Goal: Information Seeking & Learning: Learn about a topic

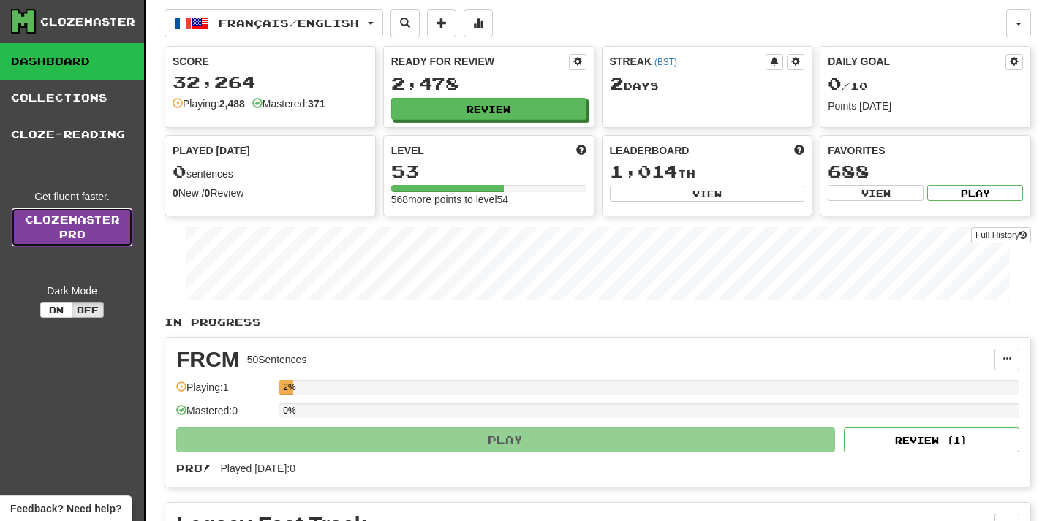
click at [107, 238] on link "Clozemaster Pro" at bounding box center [72, 227] width 122 height 39
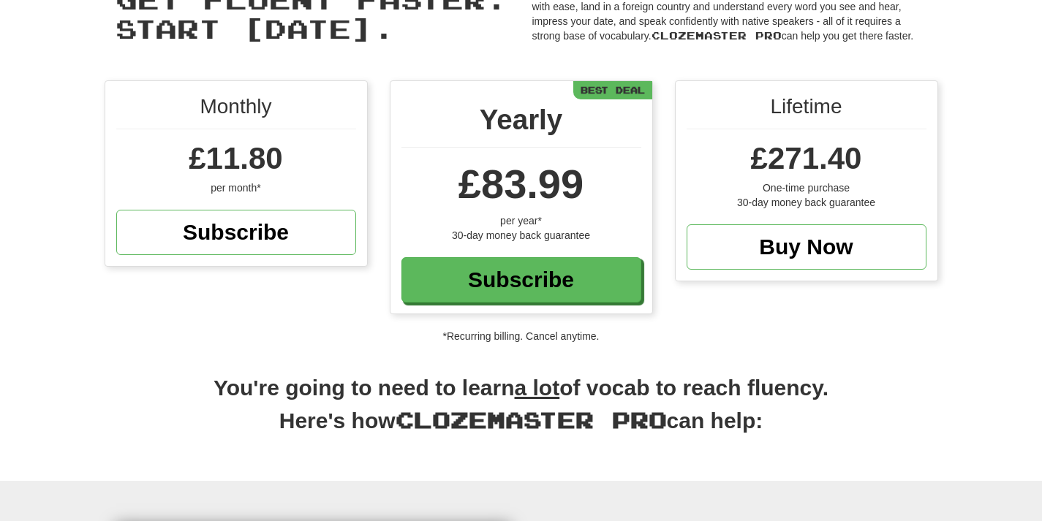
scroll to position [86, 0]
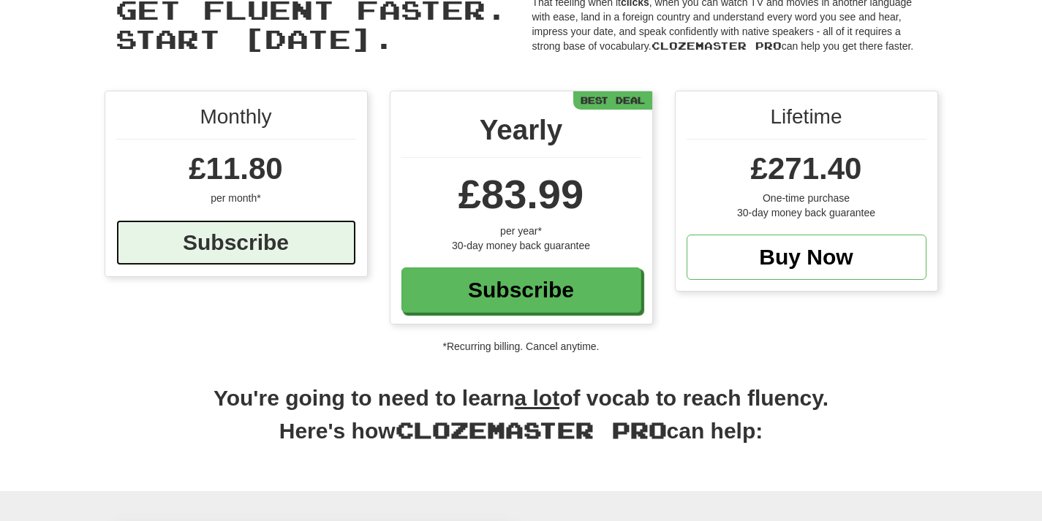
click at [243, 249] on div "Subscribe" at bounding box center [236, 242] width 240 height 45
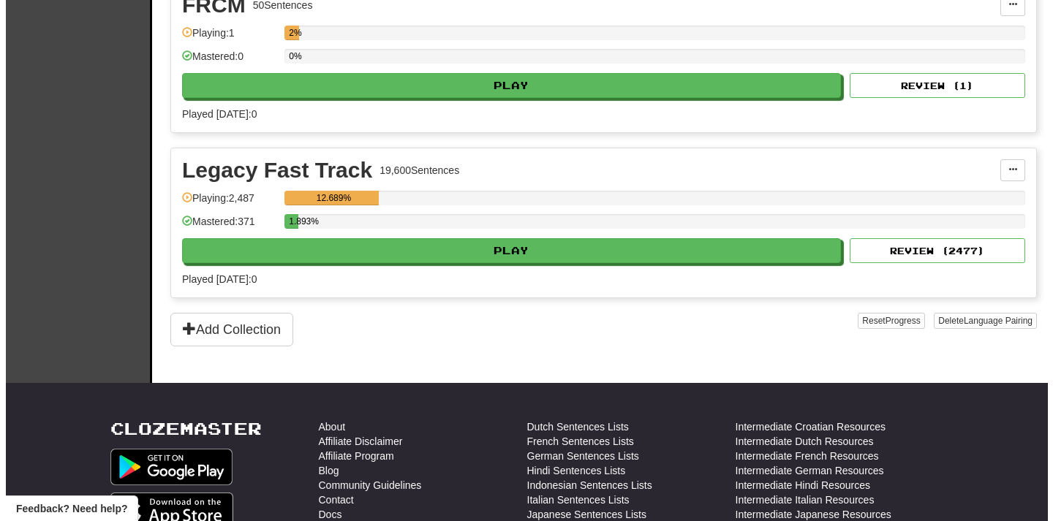
scroll to position [342, 0]
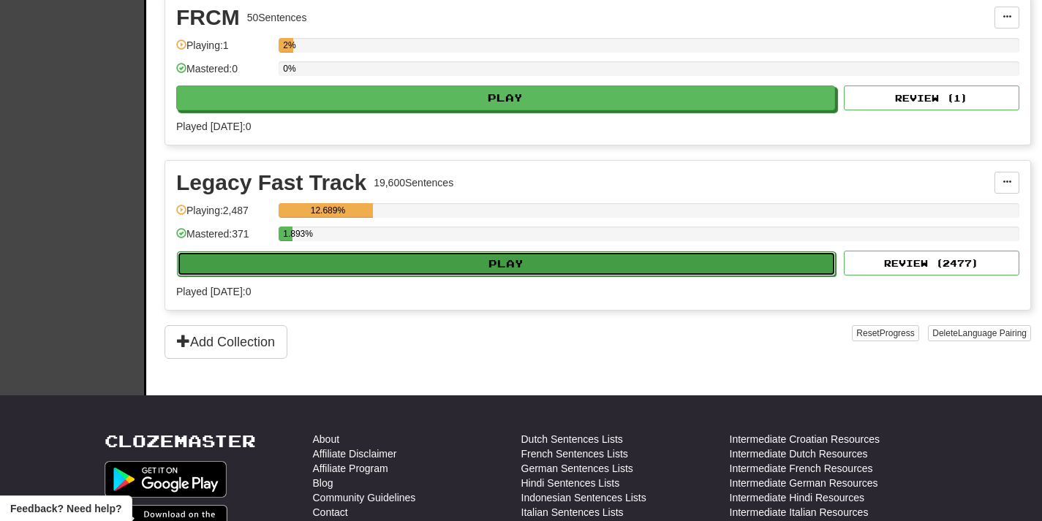
click at [728, 268] on button "Play" at bounding box center [506, 263] width 659 height 25
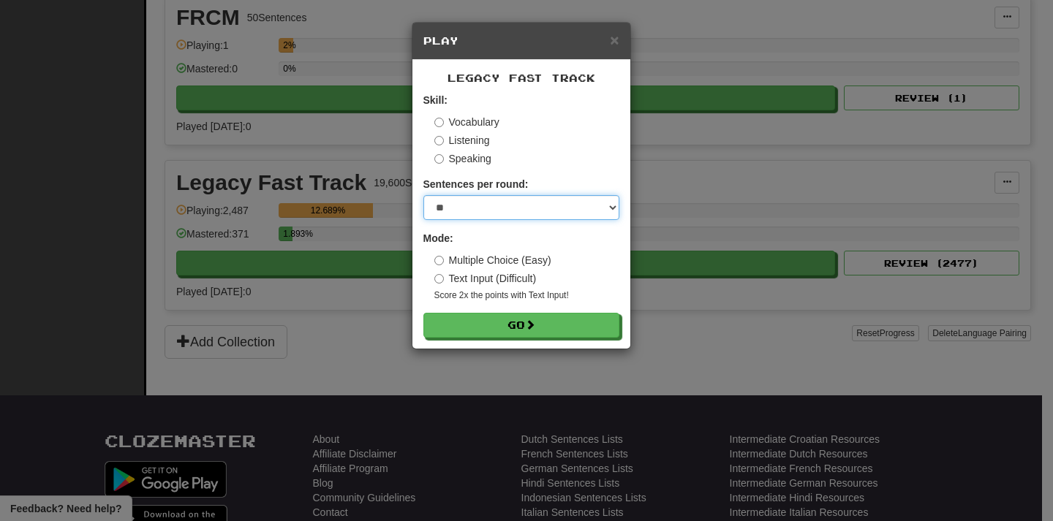
click at [615, 204] on select "* ** ** ** ** ** *** ********" at bounding box center [521, 207] width 196 height 25
select select "**"
click at [423, 196] on select "* ** ** ** ** ** *** ********" at bounding box center [521, 207] width 196 height 25
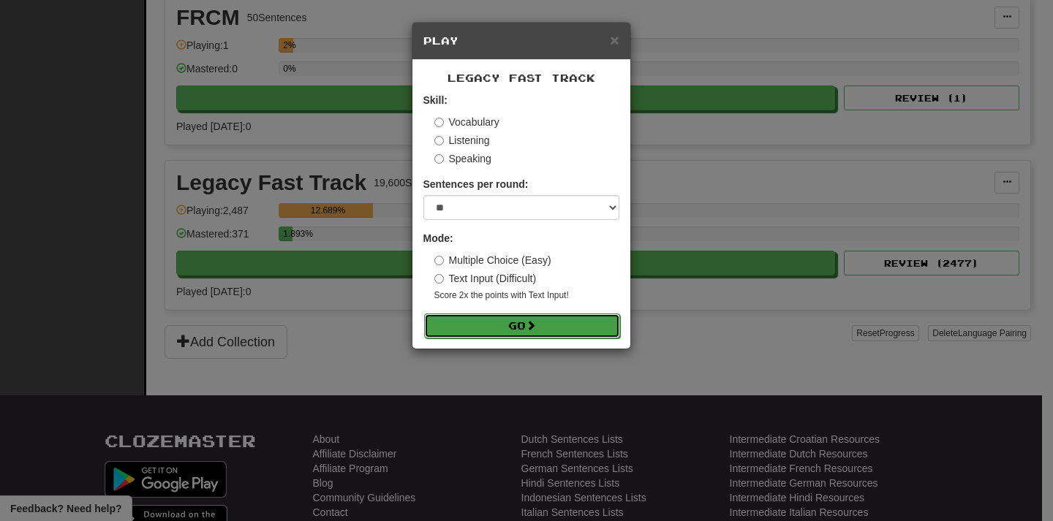
click at [536, 320] on span at bounding box center [531, 325] width 10 height 10
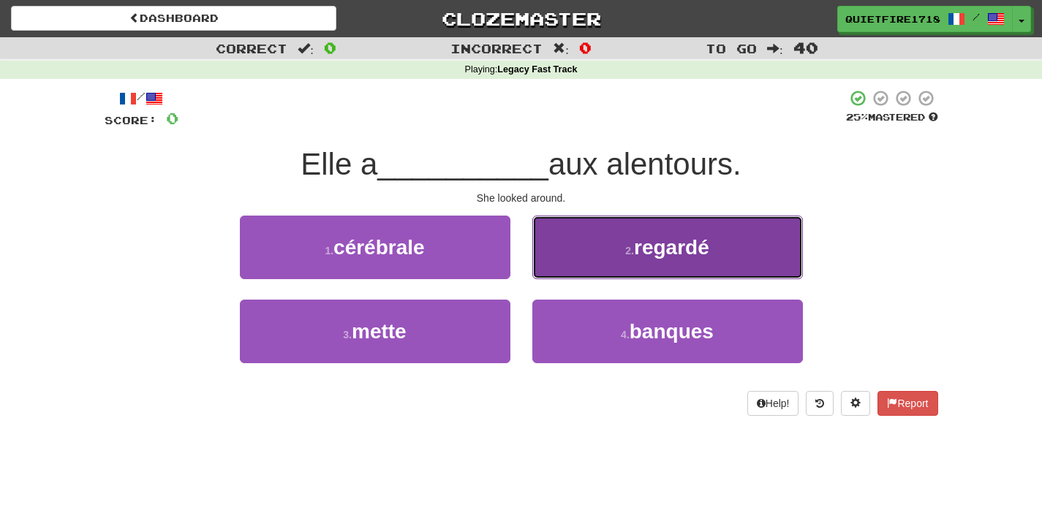
click at [683, 260] on button "2 . regardé" at bounding box center [667, 248] width 270 height 64
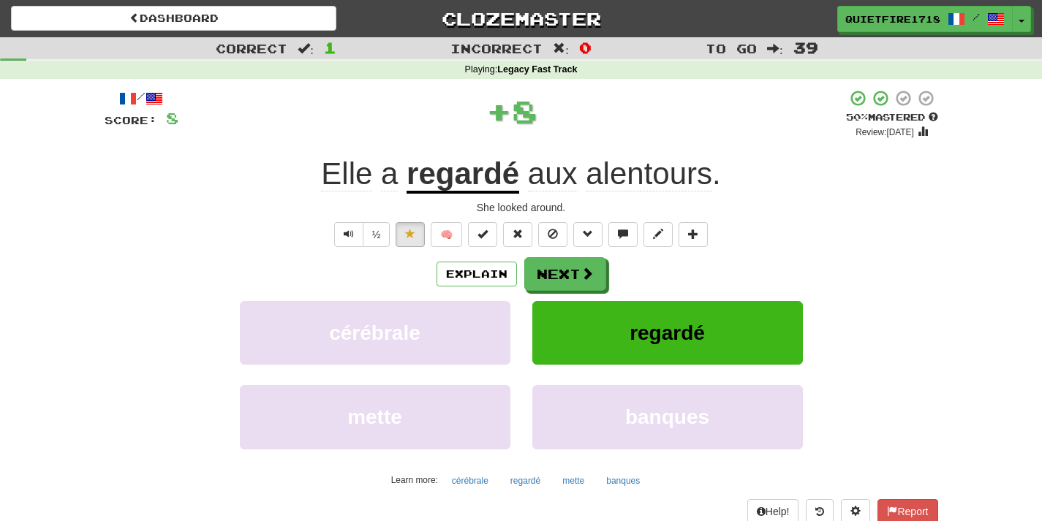
click at [680, 258] on div "Explain Next" at bounding box center [521, 274] width 833 height 34
click at [590, 278] on span at bounding box center [587, 274] width 13 height 13
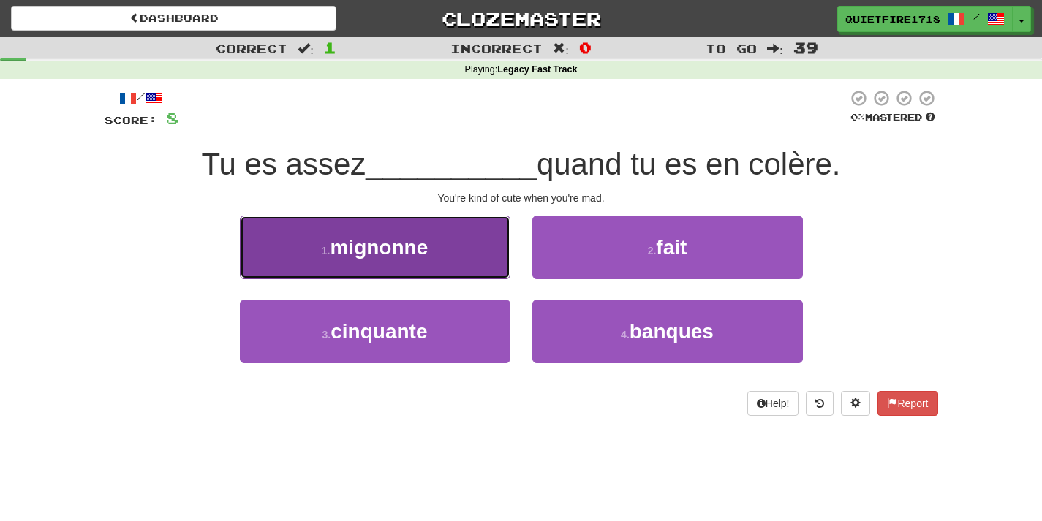
click at [473, 249] on button "1 . mignonne" at bounding box center [375, 248] width 270 height 64
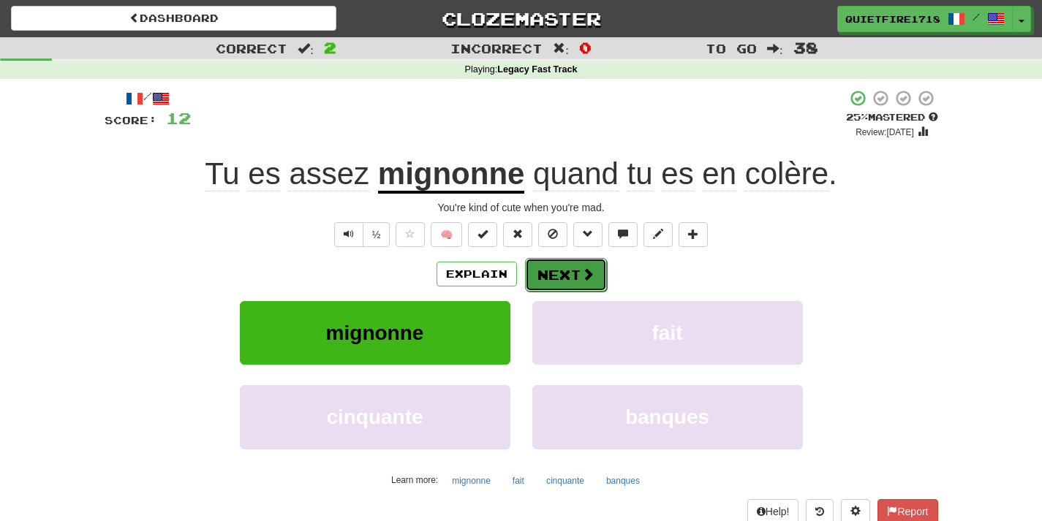
click at [557, 286] on button "Next" at bounding box center [566, 275] width 82 height 34
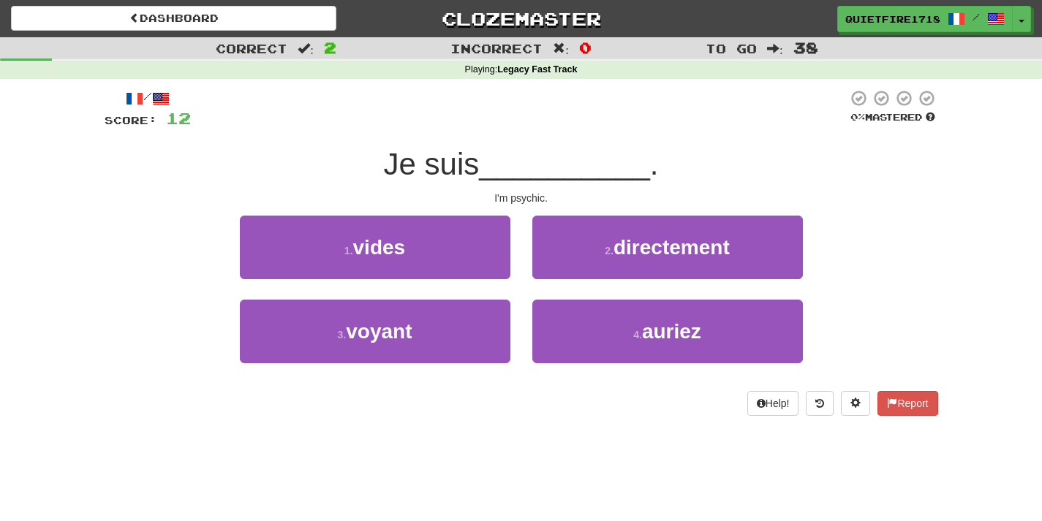
click at [557, 286] on div "2 . directement" at bounding box center [667, 258] width 292 height 84
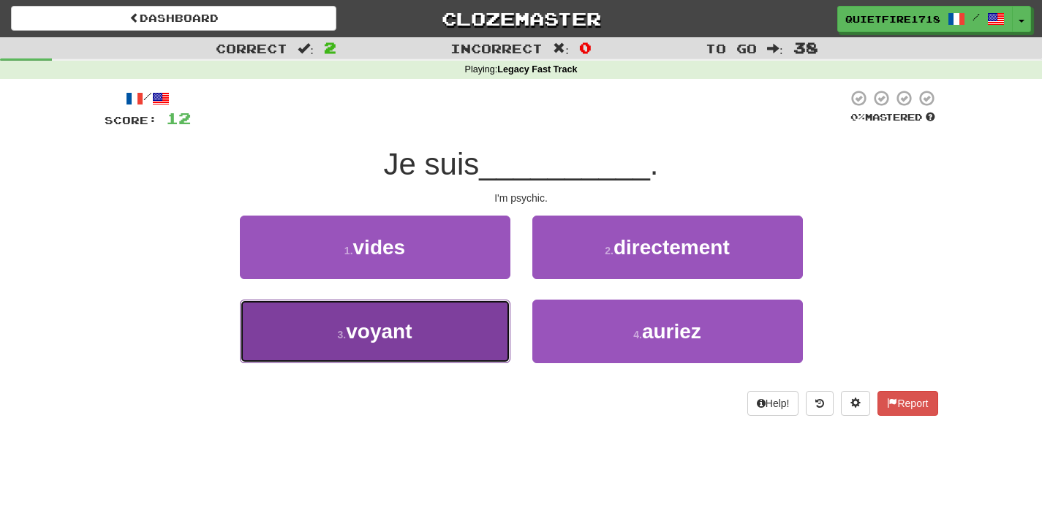
click at [485, 330] on button "3 . voyant" at bounding box center [375, 332] width 270 height 64
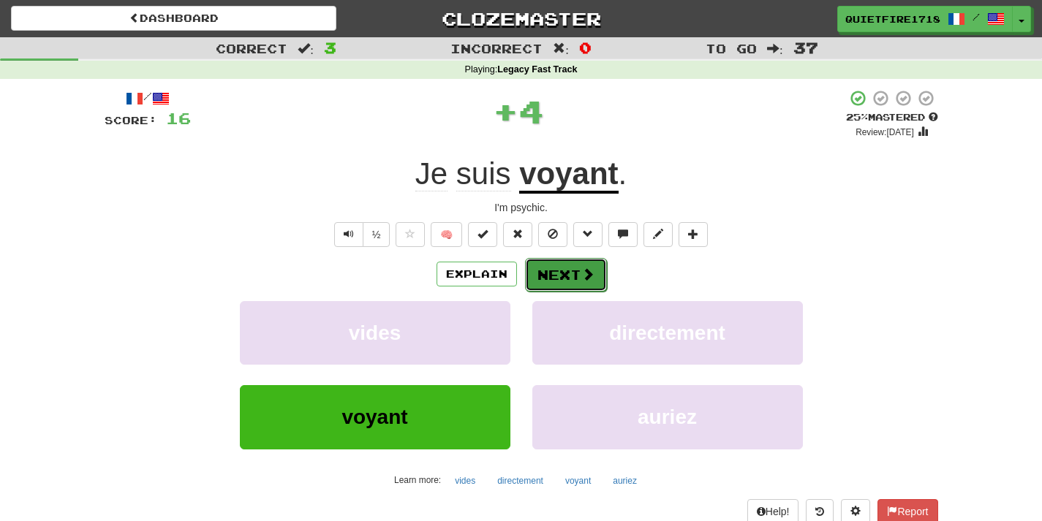
click at [563, 275] on button "Next" at bounding box center [566, 275] width 82 height 34
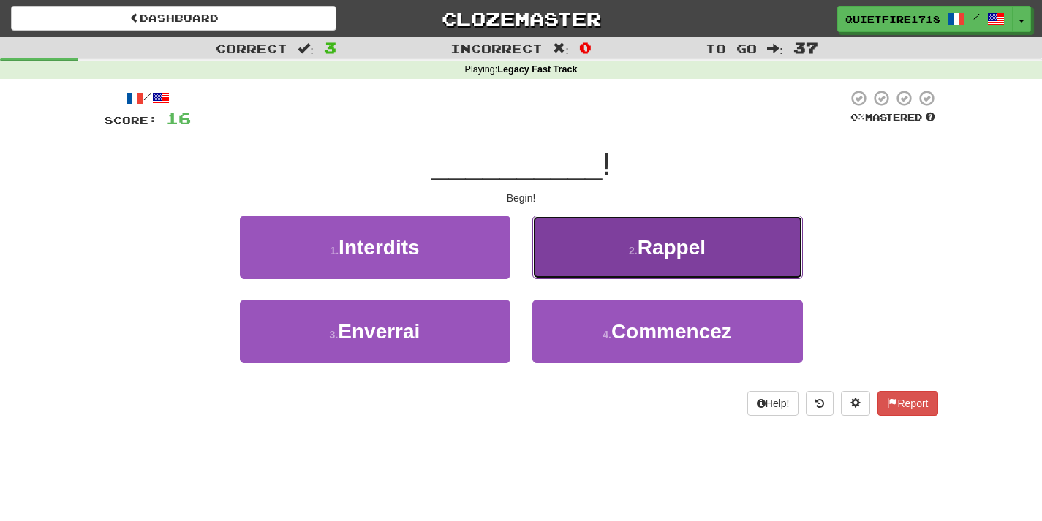
click at [564, 265] on button "2 . Rappel" at bounding box center [667, 248] width 270 height 64
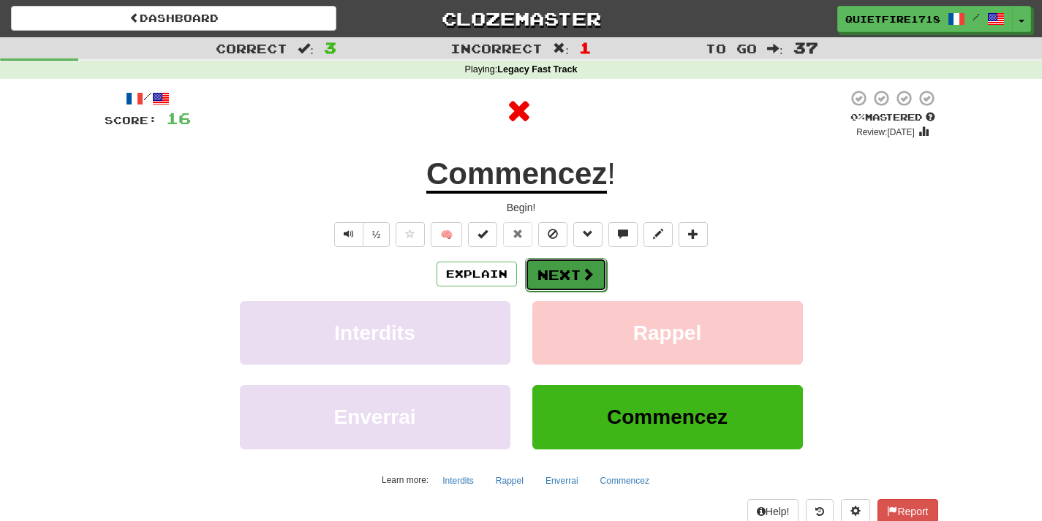
click at [569, 268] on button "Next" at bounding box center [566, 275] width 82 height 34
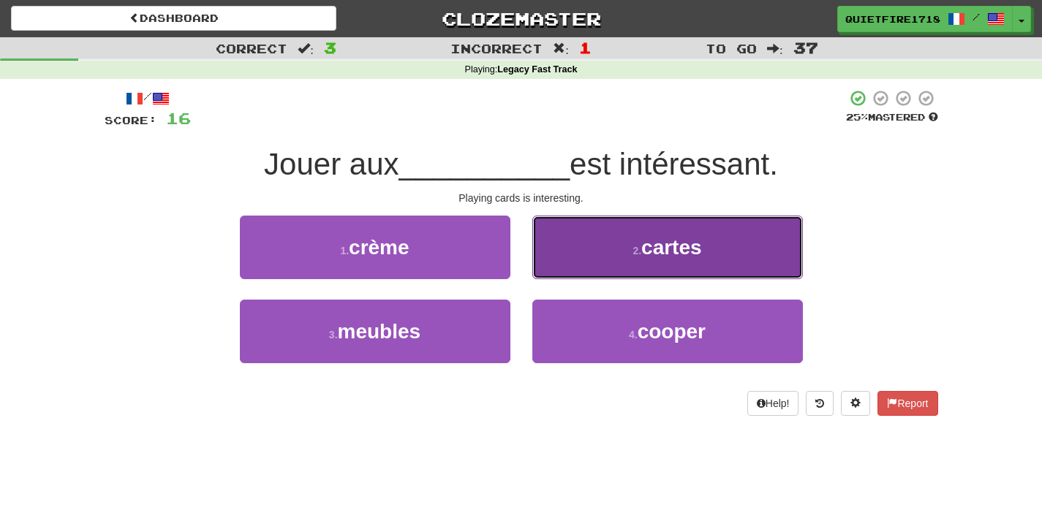
click at [648, 259] on span "cartes" at bounding box center [671, 247] width 61 height 23
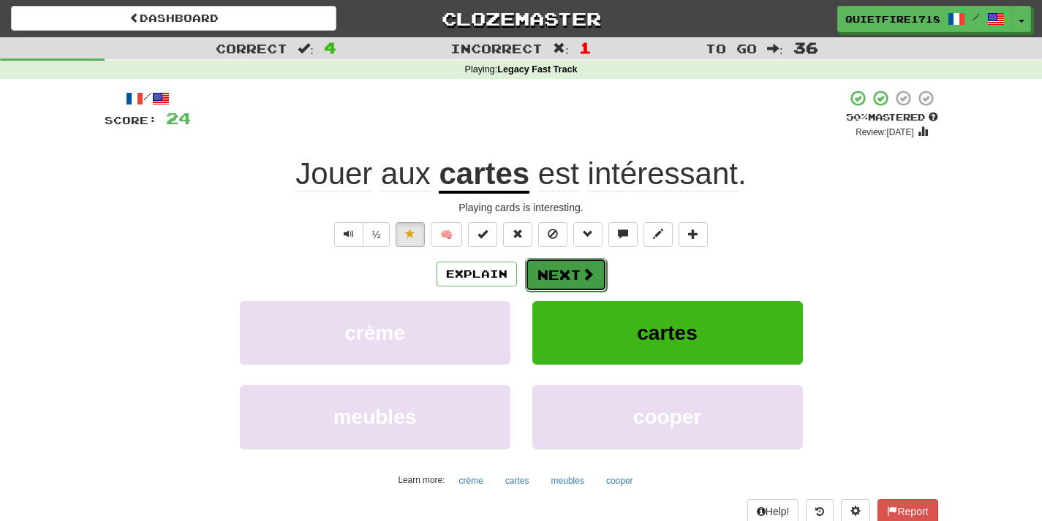
drag, startPoint x: 599, startPoint y: 273, endPoint x: 597, endPoint y: 281, distance: 8.2
click at [597, 281] on button "Next" at bounding box center [566, 275] width 82 height 34
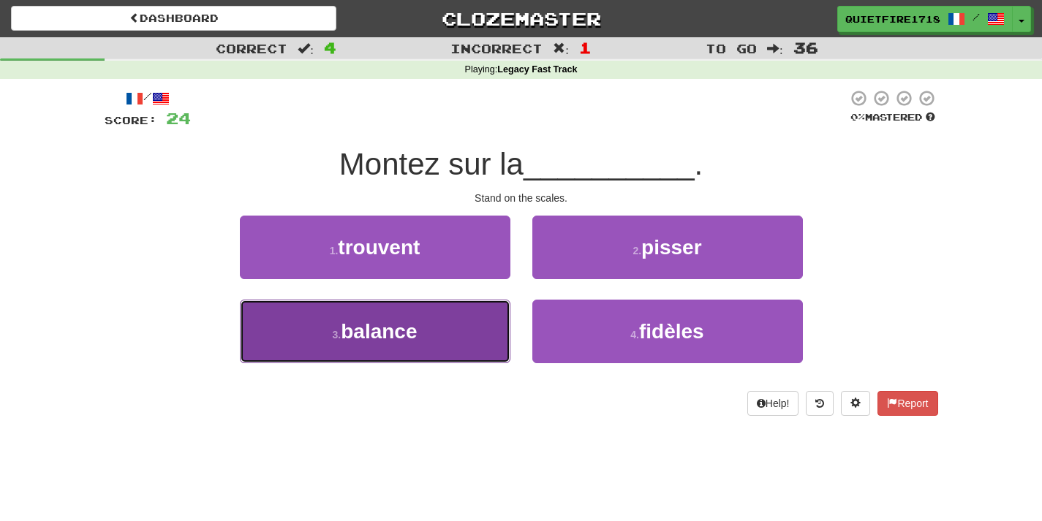
click at [479, 345] on button "3 . balance" at bounding box center [375, 332] width 270 height 64
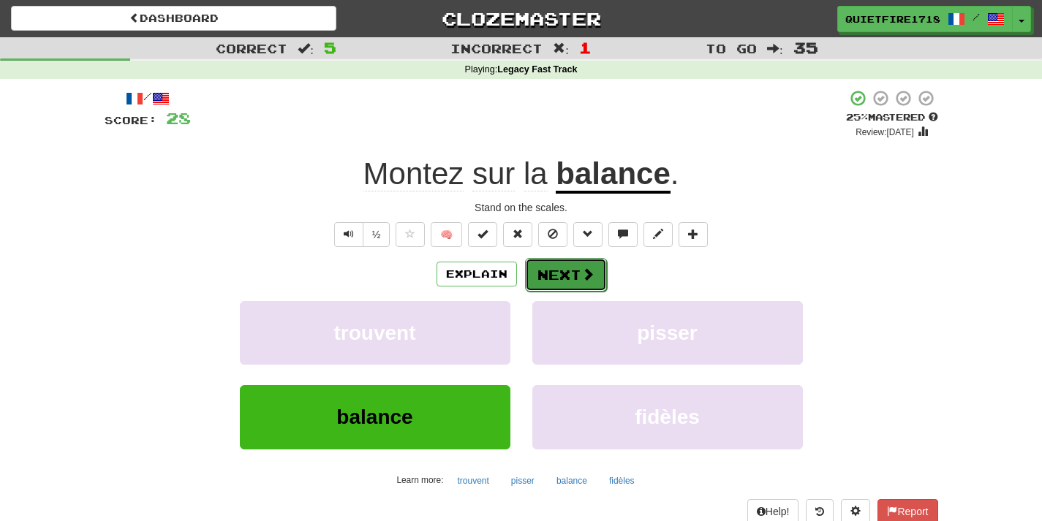
click at [594, 281] on button "Next" at bounding box center [566, 275] width 82 height 34
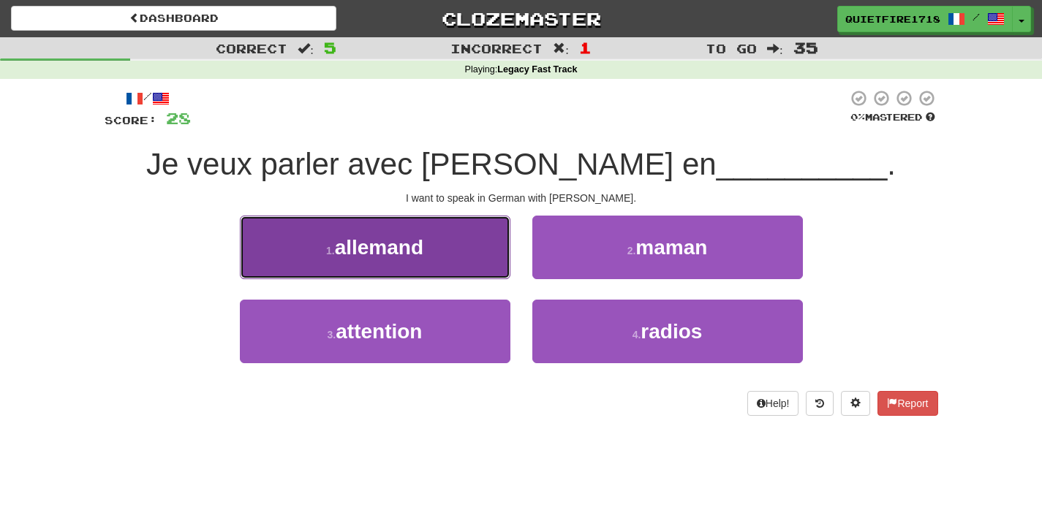
click at [484, 262] on button "1 . allemand" at bounding box center [375, 248] width 270 height 64
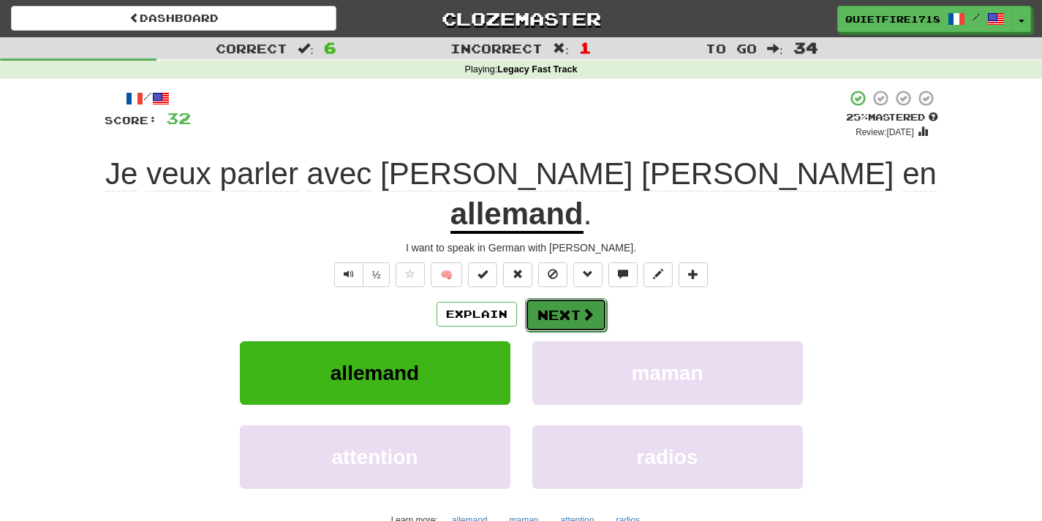
click at [588, 298] on button "Next" at bounding box center [566, 315] width 82 height 34
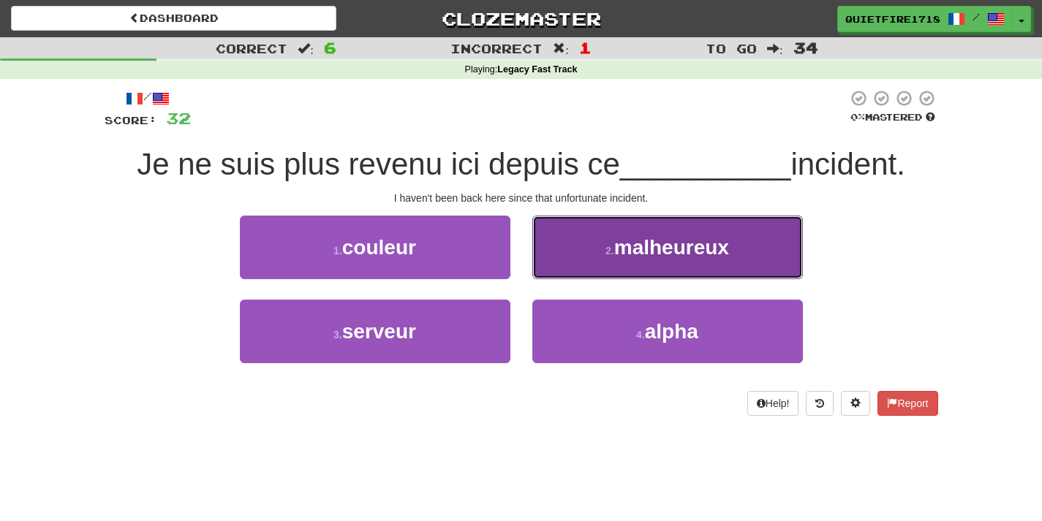
drag, startPoint x: 589, startPoint y: 261, endPoint x: 588, endPoint y: 269, distance: 8.2
click at [588, 269] on button "2 . malheureux" at bounding box center [667, 248] width 270 height 64
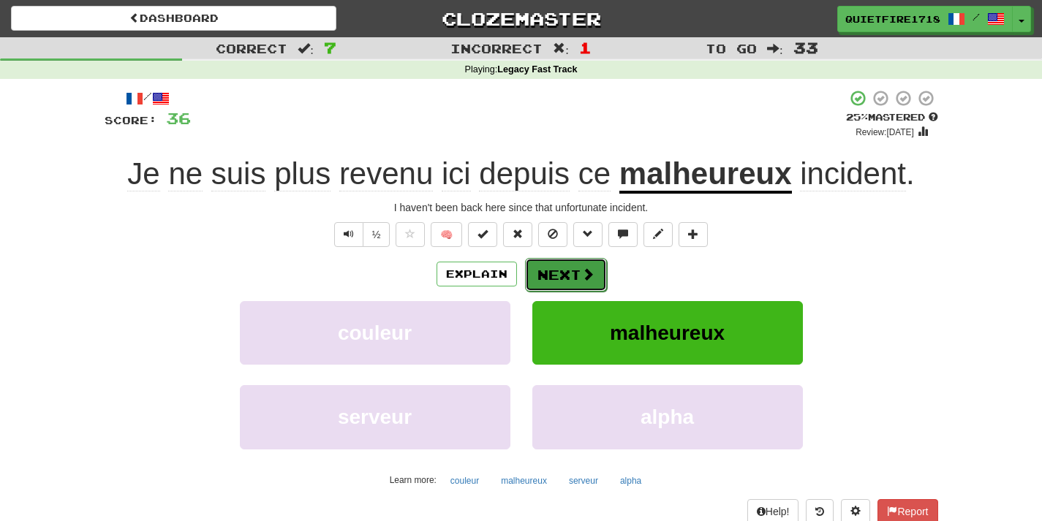
click at [597, 270] on button "Next" at bounding box center [566, 275] width 82 height 34
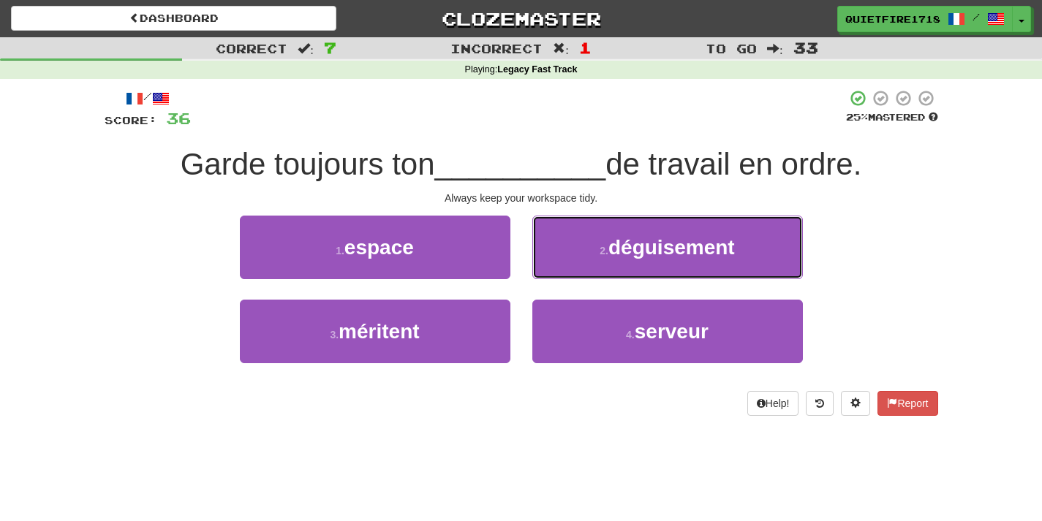
click at [597, 270] on button "2 . déguisement" at bounding box center [667, 248] width 270 height 64
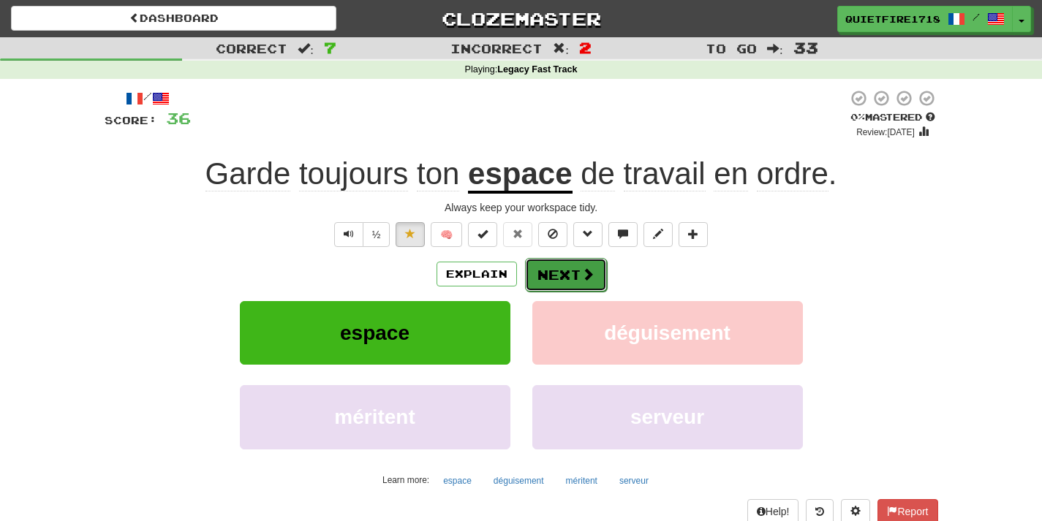
click at [578, 289] on button "Next" at bounding box center [566, 275] width 82 height 34
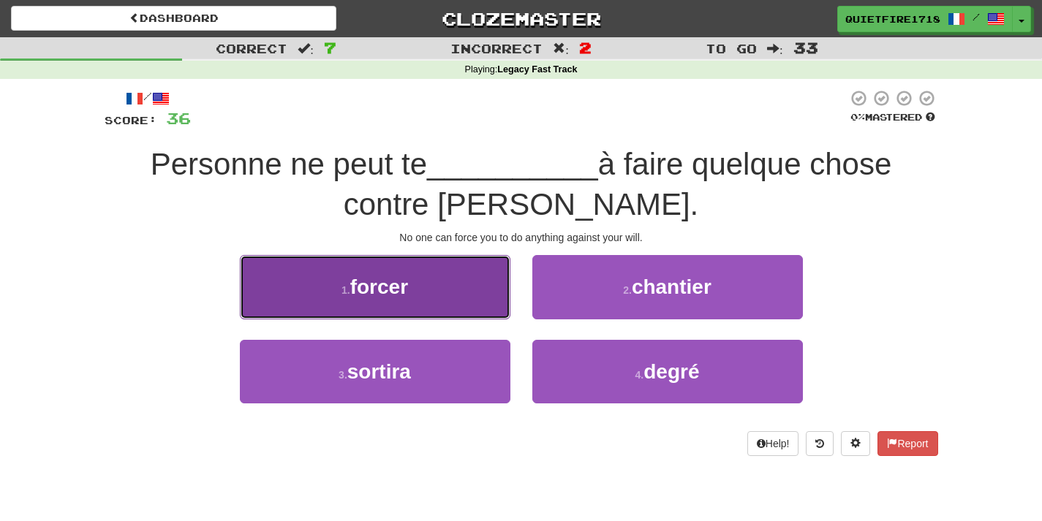
click at [460, 300] on button "1 . forcer" at bounding box center [375, 287] width 270 height 64
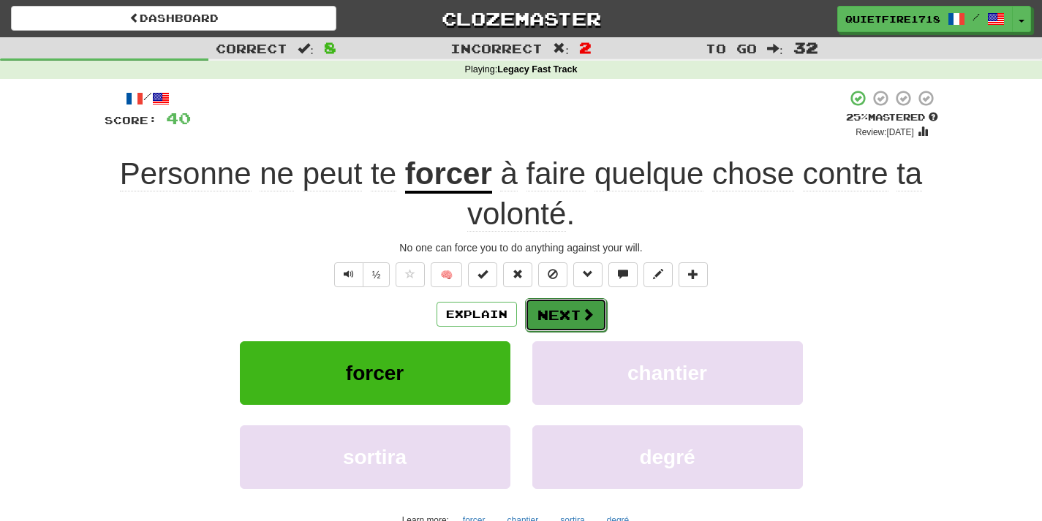
click at [594, 312] on button "Next" at bounding box center [566, 315] width 82 height 34
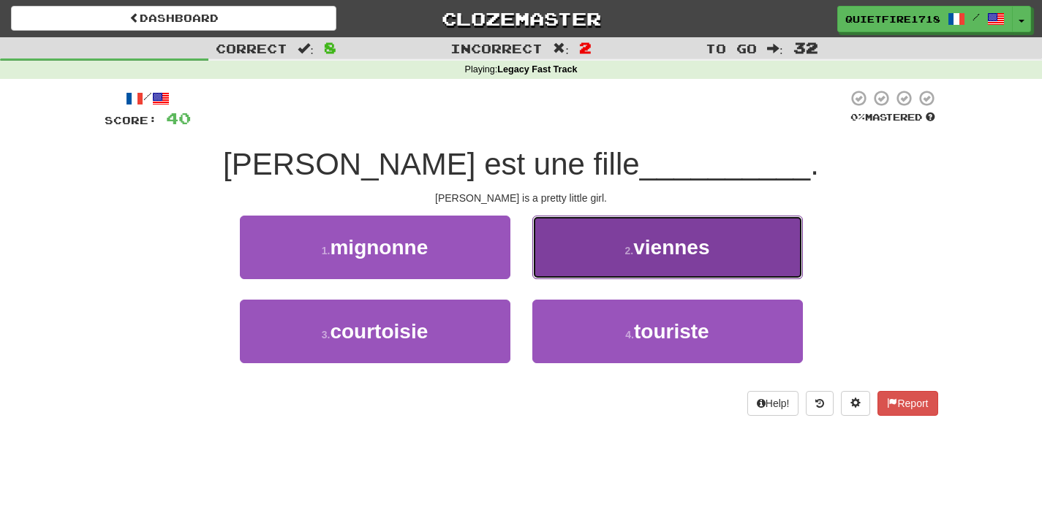
click at [571, 271] on button "2 . viennes" at bounding box center [667, 248] width 270 height 64
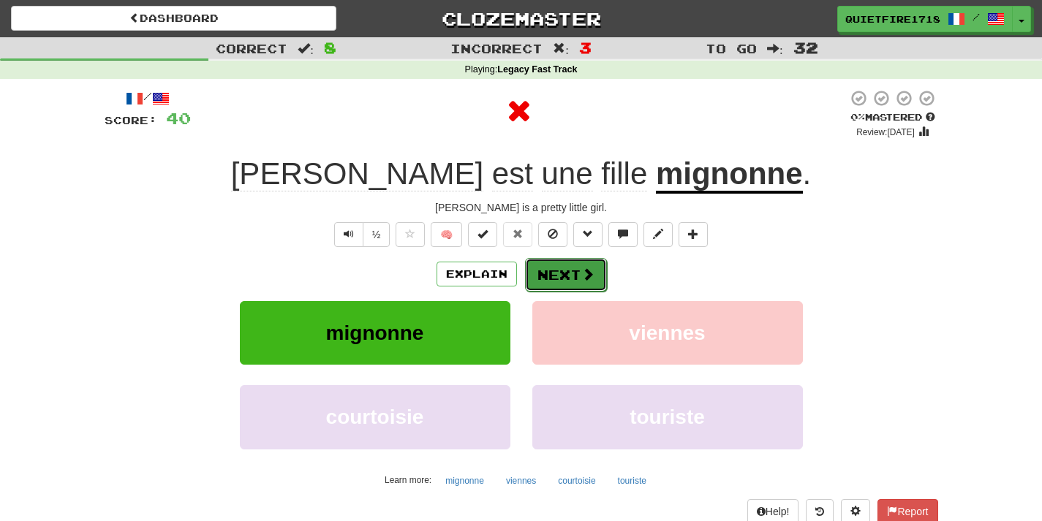
click at [561, 279] on button "Next" at bounding box center [566, 275] width 82 height 34
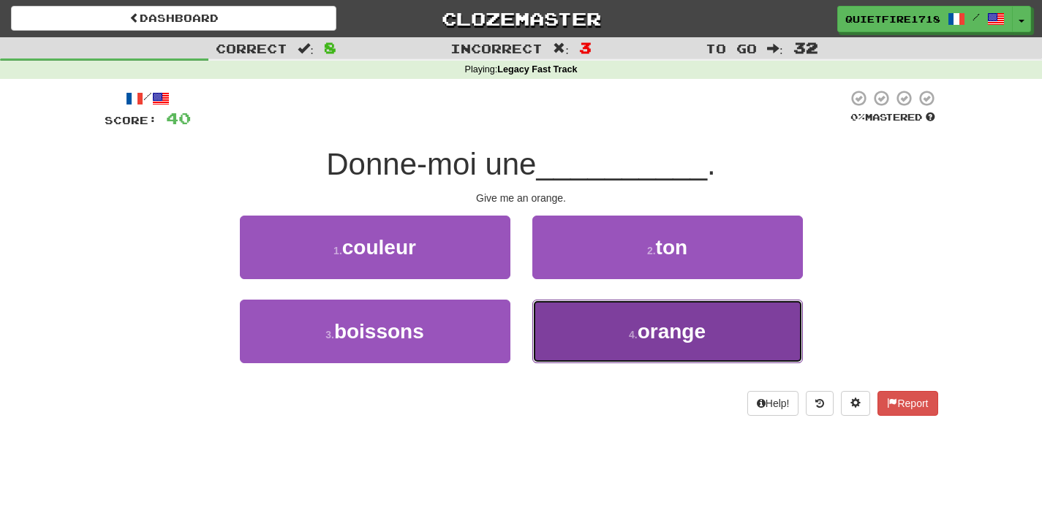
click at [653, 326] on span "orange" at bounding box center [671, 331] width 68 height 23
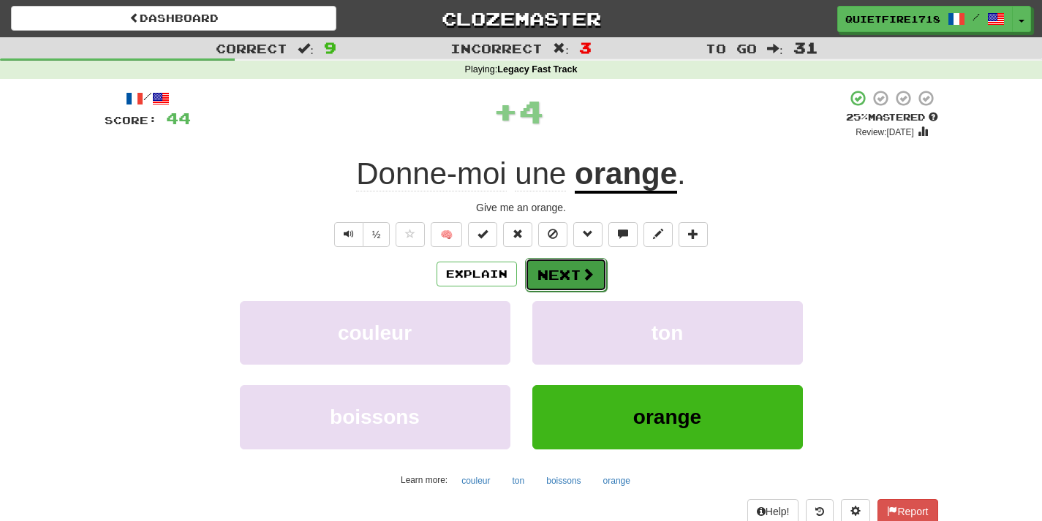
click at [603, 273] on button "Next" at bounding box center [566, 275] width 82 height 34
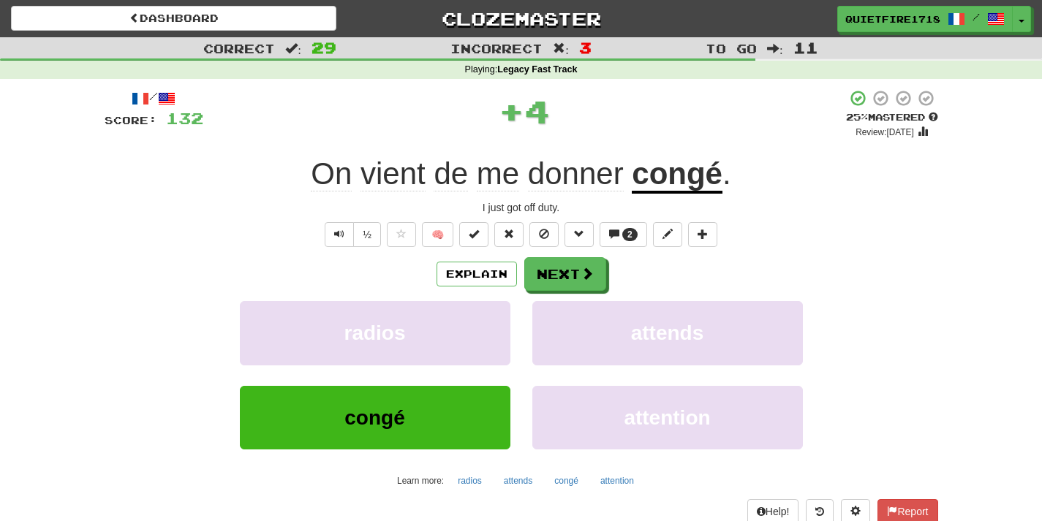
click at [702, 181] on u "congé" at bounding box center [677, 174] width 91 height 37
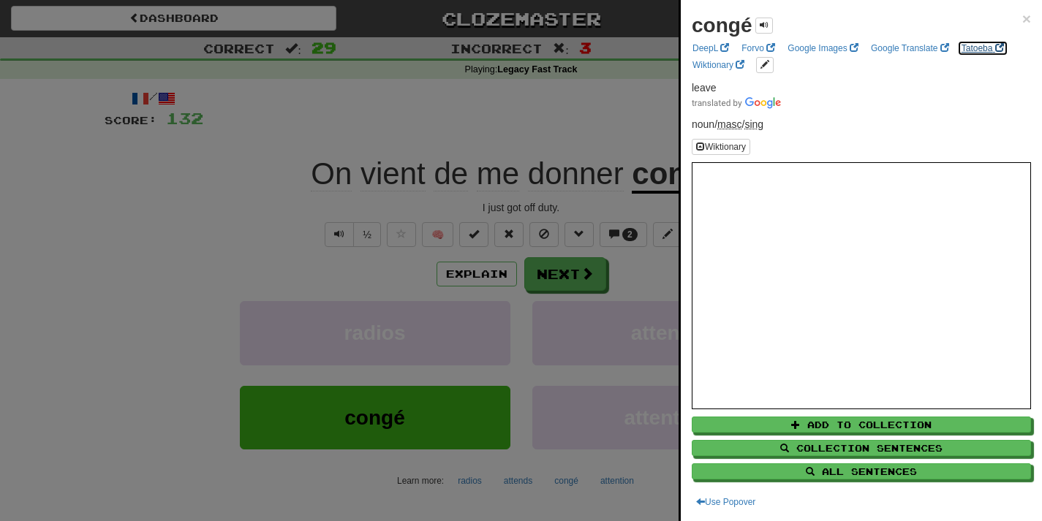
click at [978, 44] on link "Tatoeba" at bounding box center [982, 48] width 51 height 16
click at [103, 185] on div at bounding box center [521, 260] width 1042 height 521
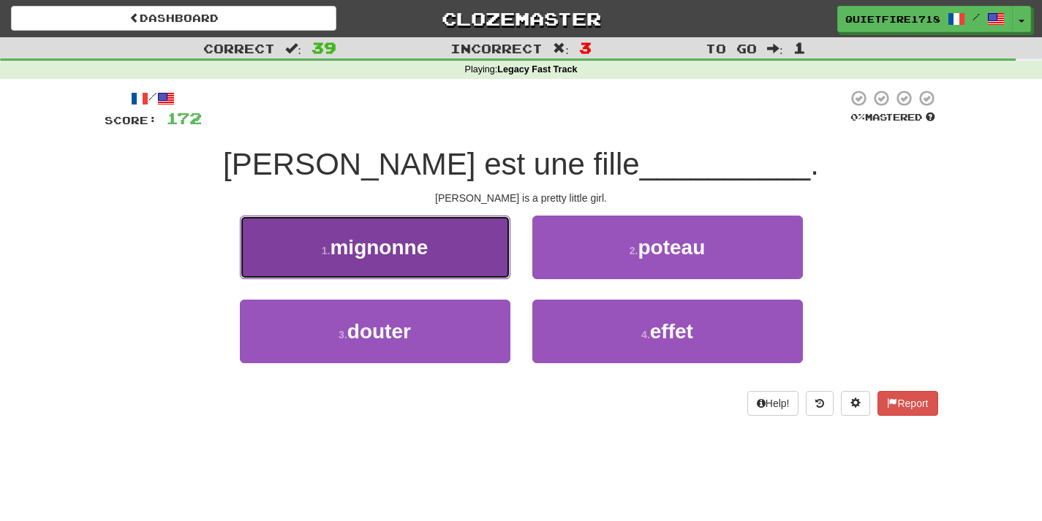
click at [420, 249] on span "mignonne" at bounding box center [379, 247] width 98 height 23
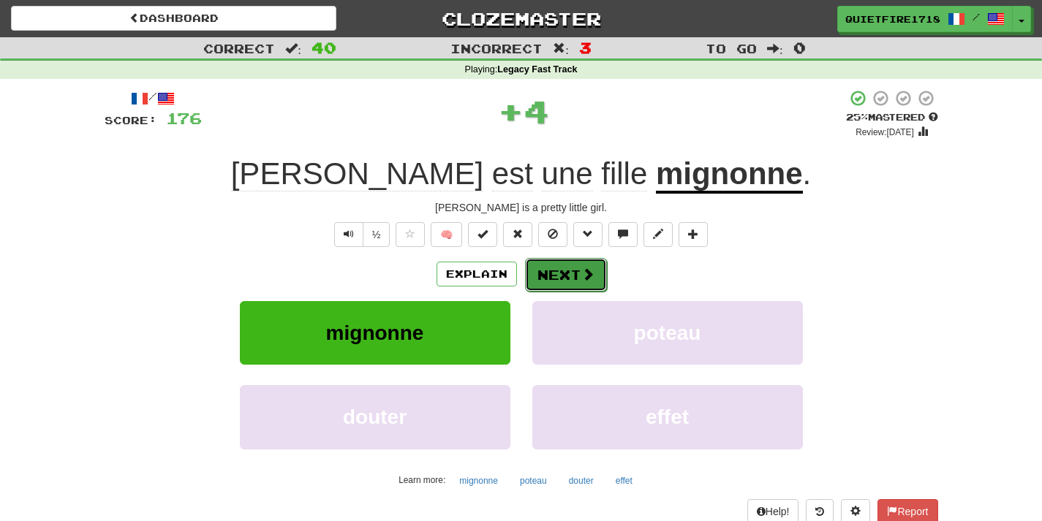
click at [578, 276] on button "Next" at bounding box center [566, 275] width 82 height 34
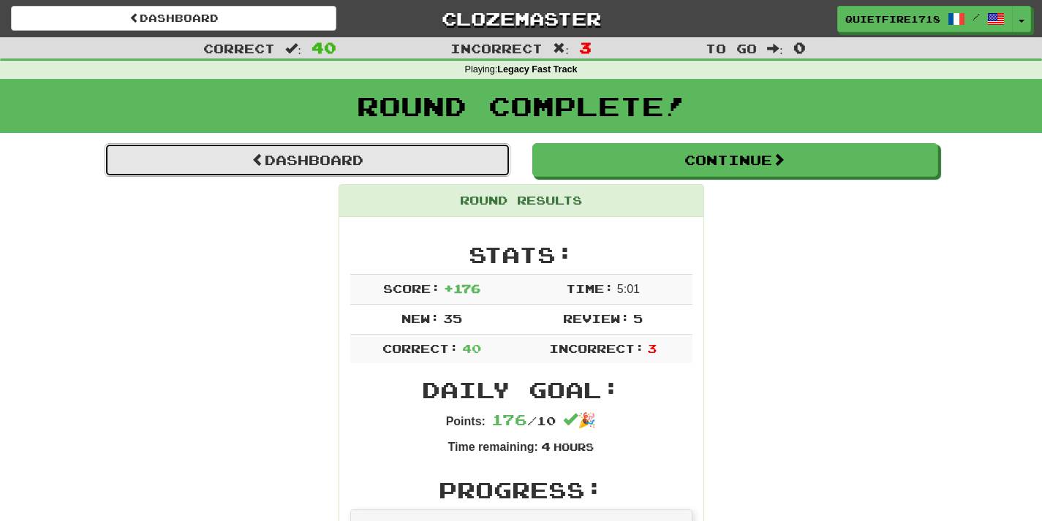
click at [456, 164] on link "Dashboard" at bounding box center [308, 160] width 406 height 34
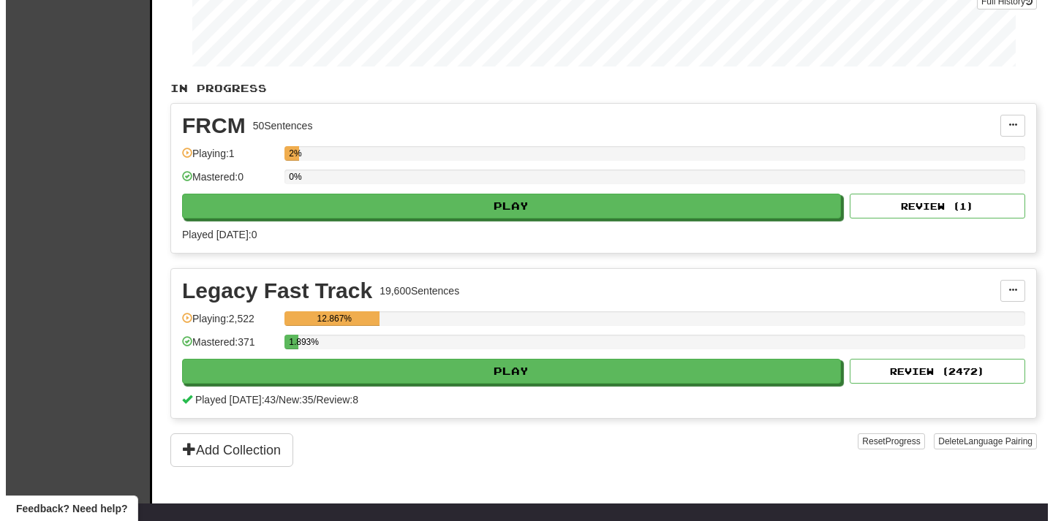
scroll to position [237, 0]
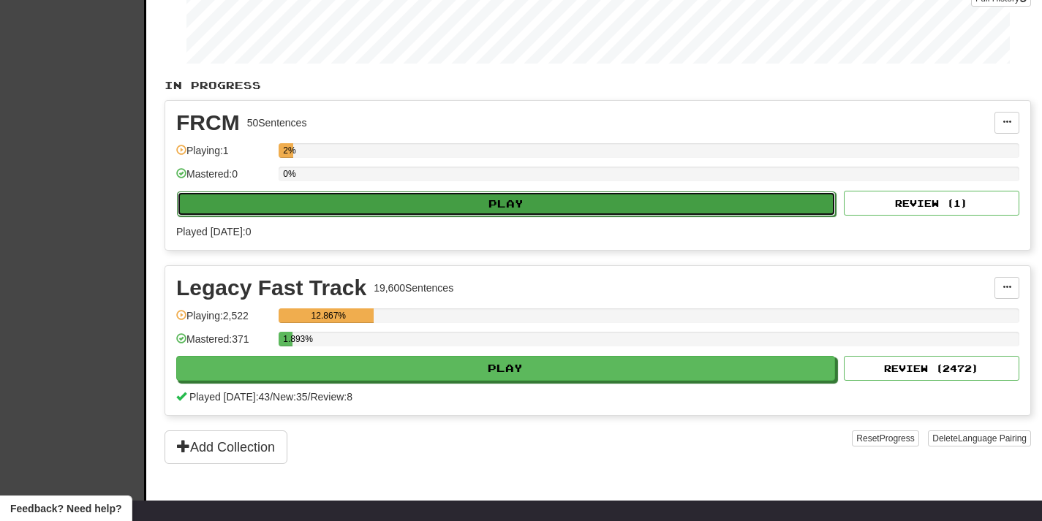
click at [600, 212] on button "Play" at bounding box center [506, 204] width 659 height 25
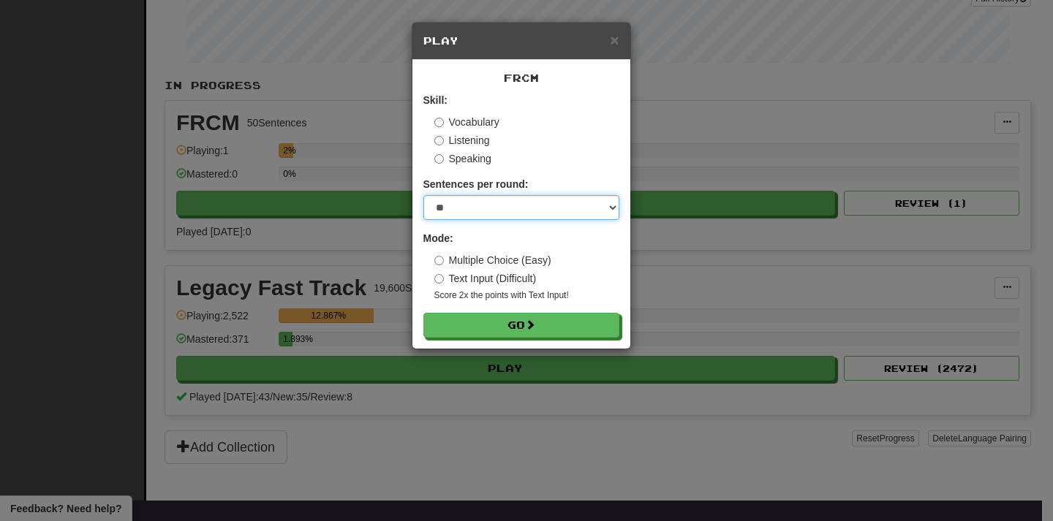
click at [596, 217] on select "* ** ** ** ** ** *** ********" at bounding box center [521, 207] width 196 height 25
select select "*"
click at [423, 196] on select "* ** ** ** ** ** *** ********" at bounding box center [521, 207] width 196 height 25
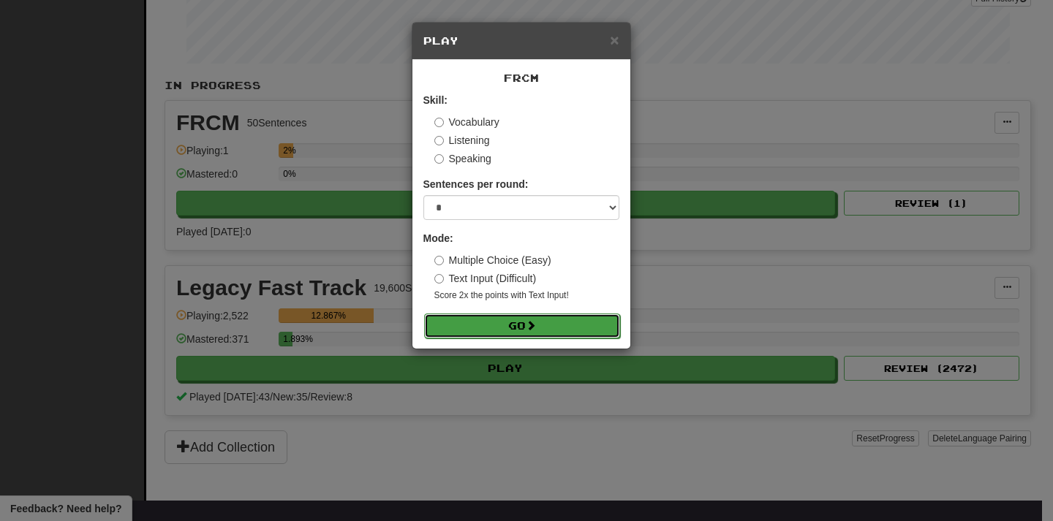
click at [525, 316] on button "Go" at bounding box center [522, 326] width 196 height 25
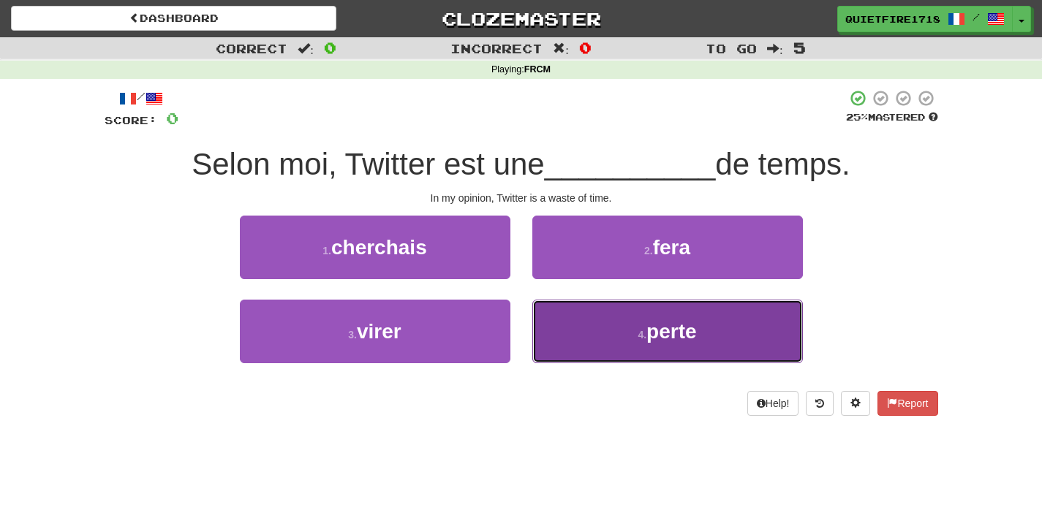
click at [626, 322] on button "4 . perte" at bounding box center [667, 332] width 270 height 64
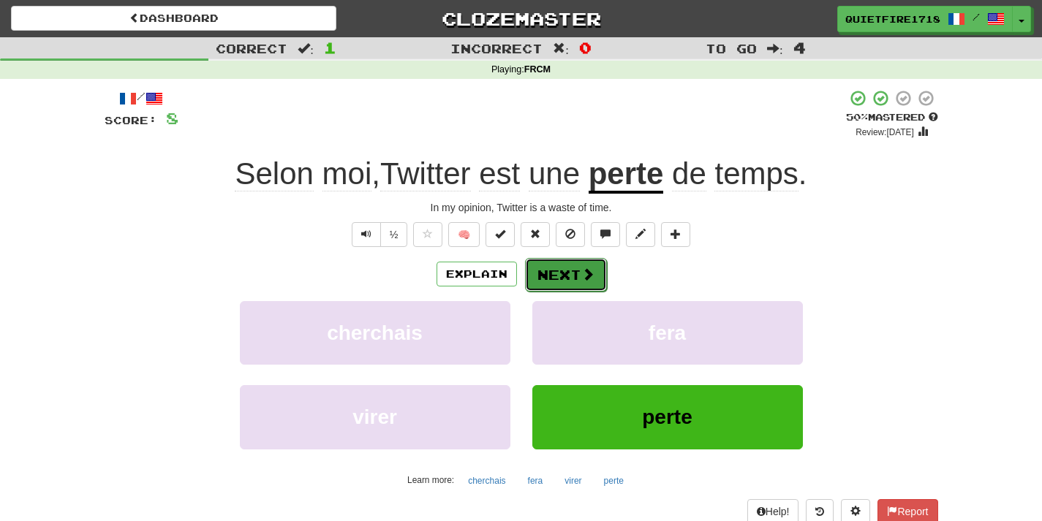
click at [564, 268] on button "Next" at bounding box center [566, 275] width 82 height 34
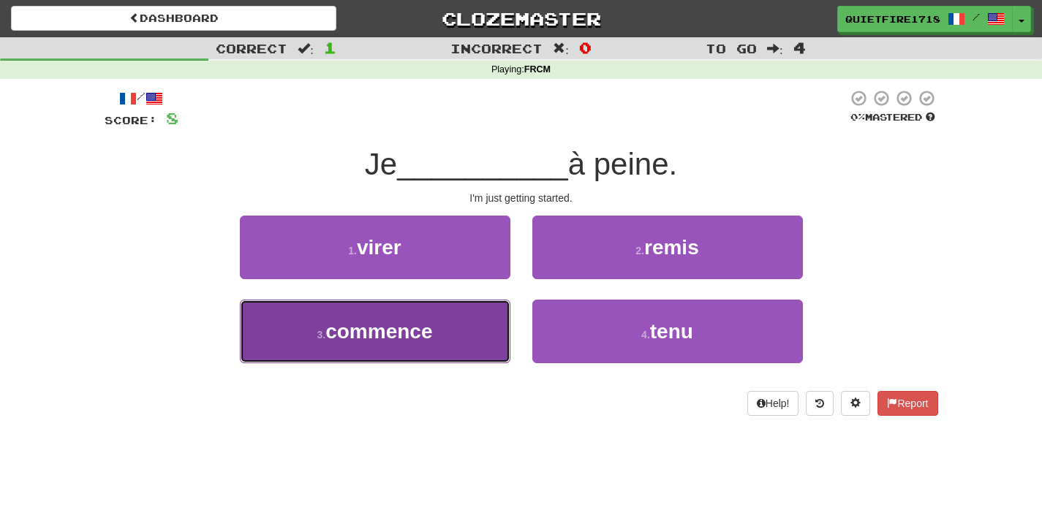
click at [485, 316] on button "3 . commence" at bounding box center [375, 332] width 270 height 64
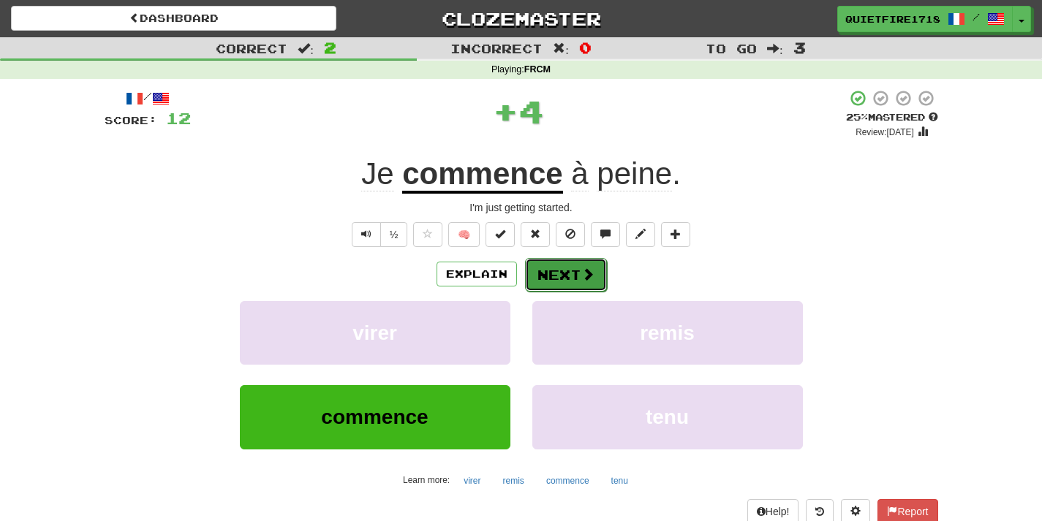
click at [576, 276] on button "Next" at bounding box center [566, 275] width 82 height 34
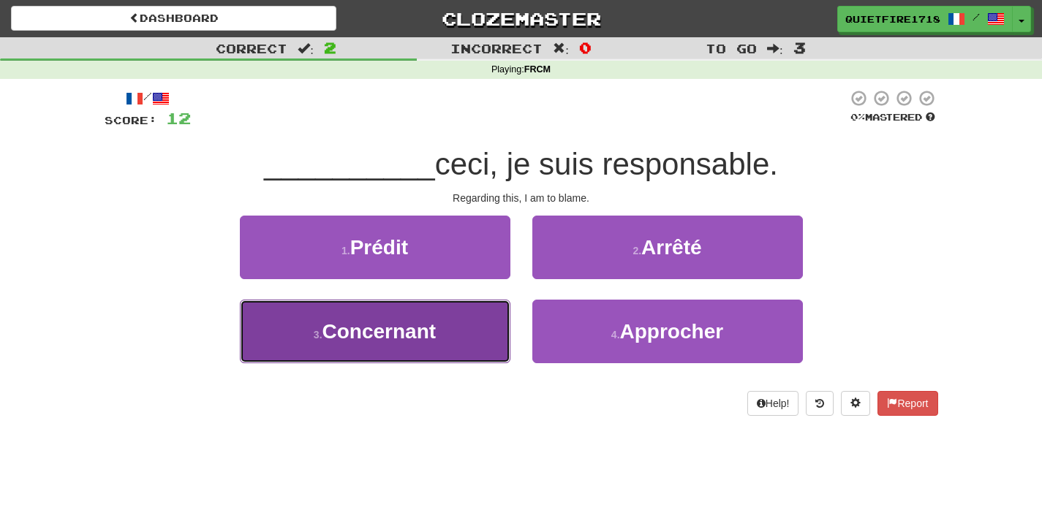
click at [482, 360] on button "3 . Concernant" at bounding box center [375, 332] width 270 height 64
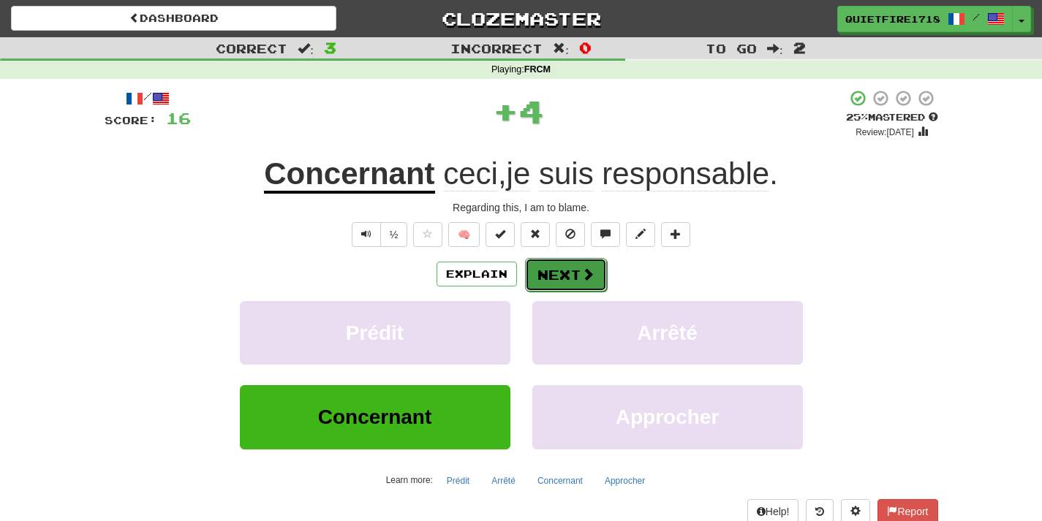
click at [568, 280] on button "Next" at bounding box center [566, 275] width 82 height 34
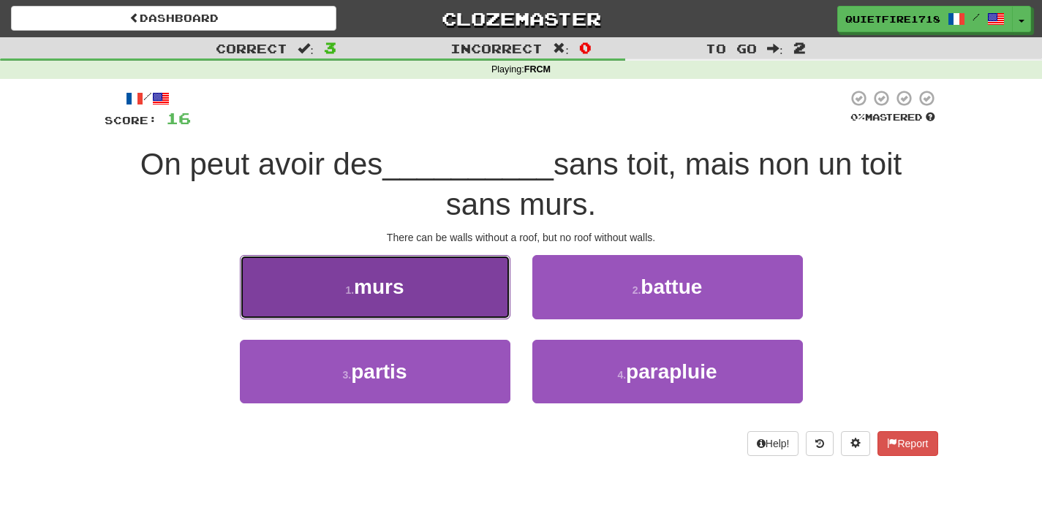
click at [470, 273] on button "1 . murs" at bounding box center [375, 287] width 270 height 64
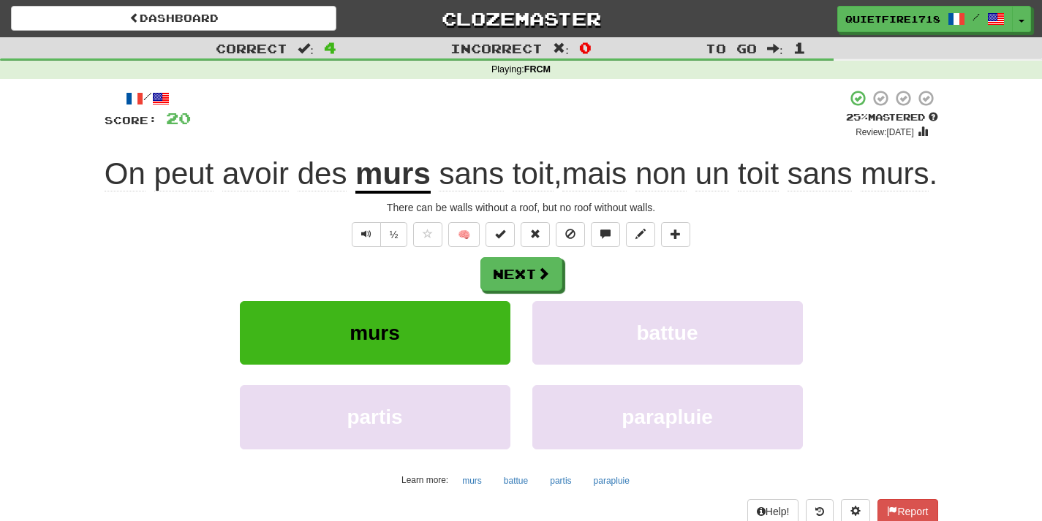
click at [589, 291] on div "Next" at bounding box center [521, 274] width 833 height 34
click at [551, 292] on button "Next" at bounding box center [522, 275] width 82 height 34
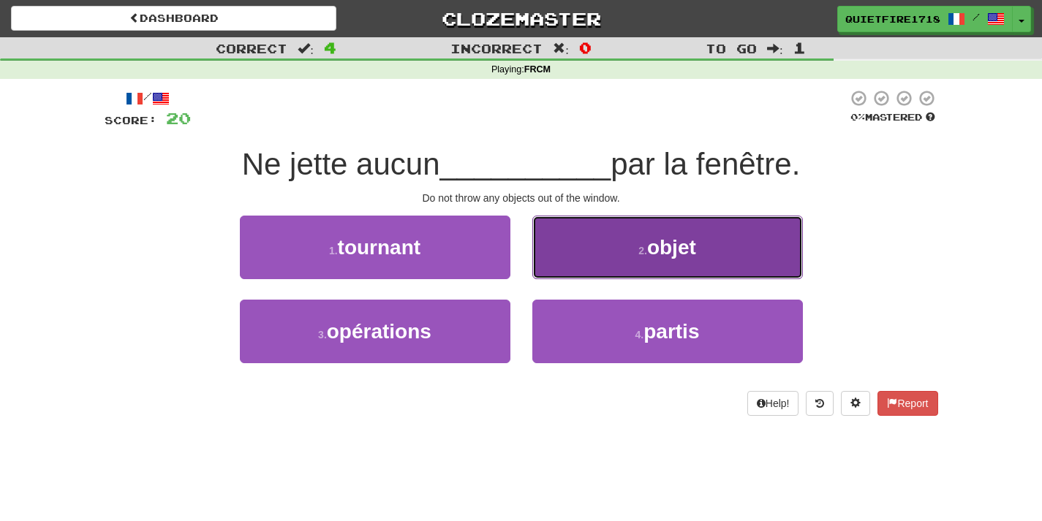
click at [613, 236] on button "2 . objet" at bounding box center [667, 248] width 270 height 64
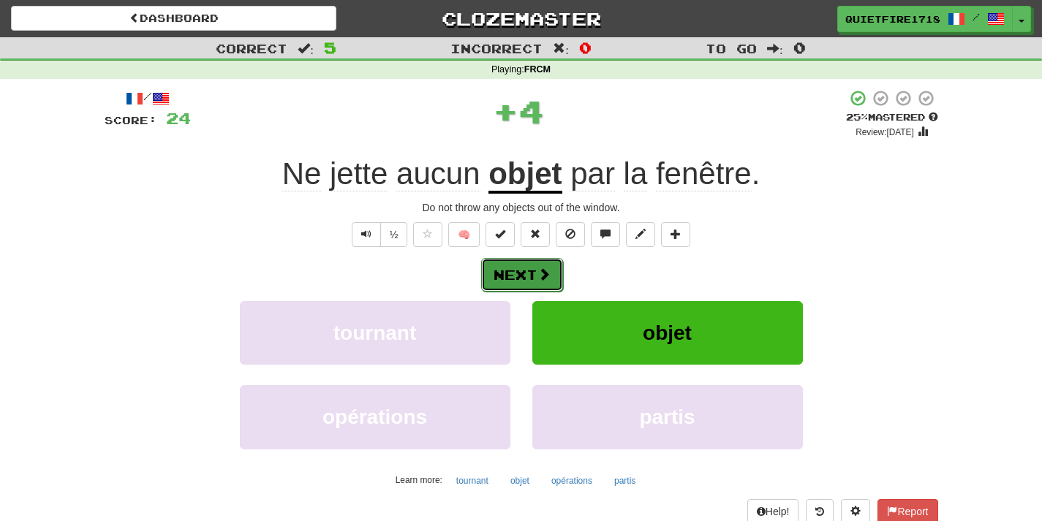
click at [526, 267] on button "Next" at bounding box center [522, 275] width 82 height 34
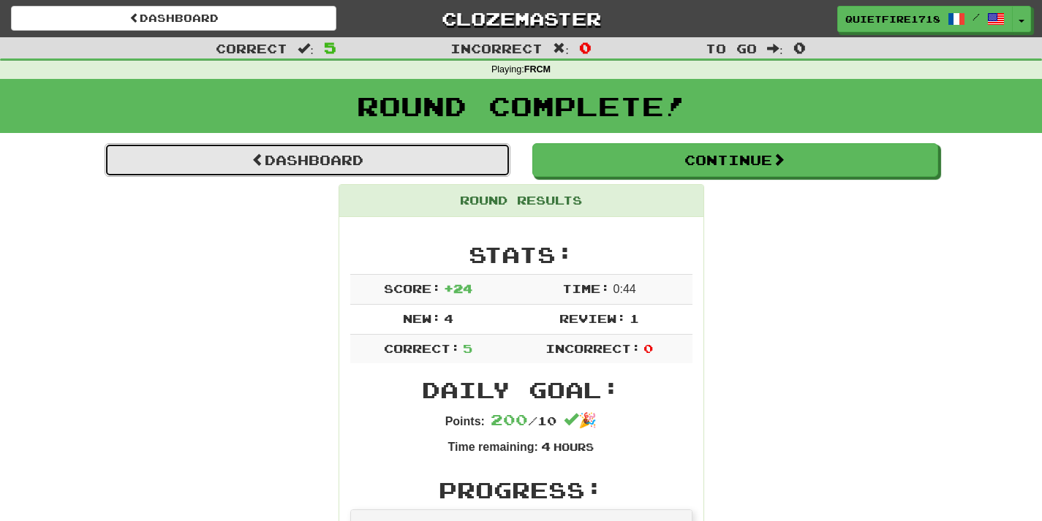
click at [397, 156] on link "Dashboard" at bounding box center [308, 160] width 406 height 34
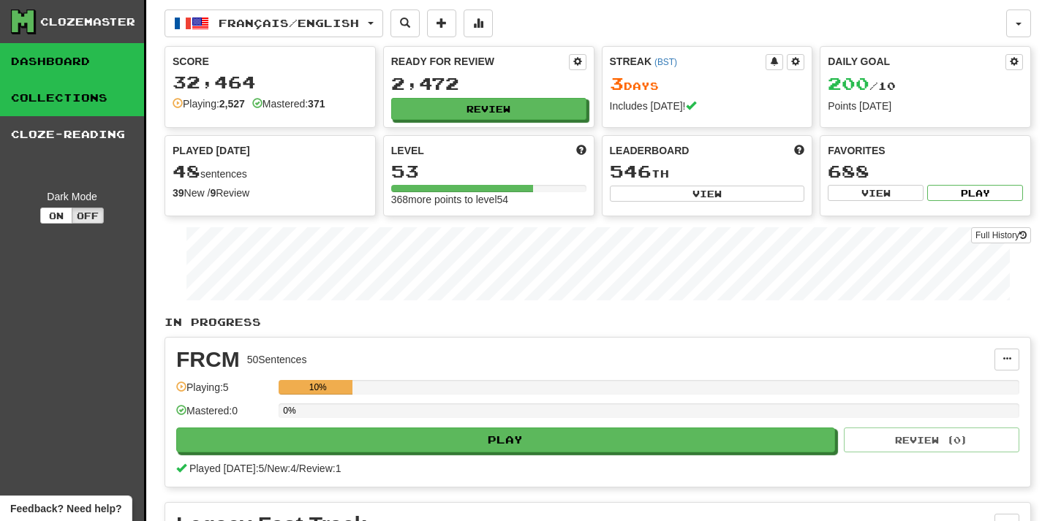
click at [100, 99] on link "Collections" at bounding box center [72, 98] width 144 height 37
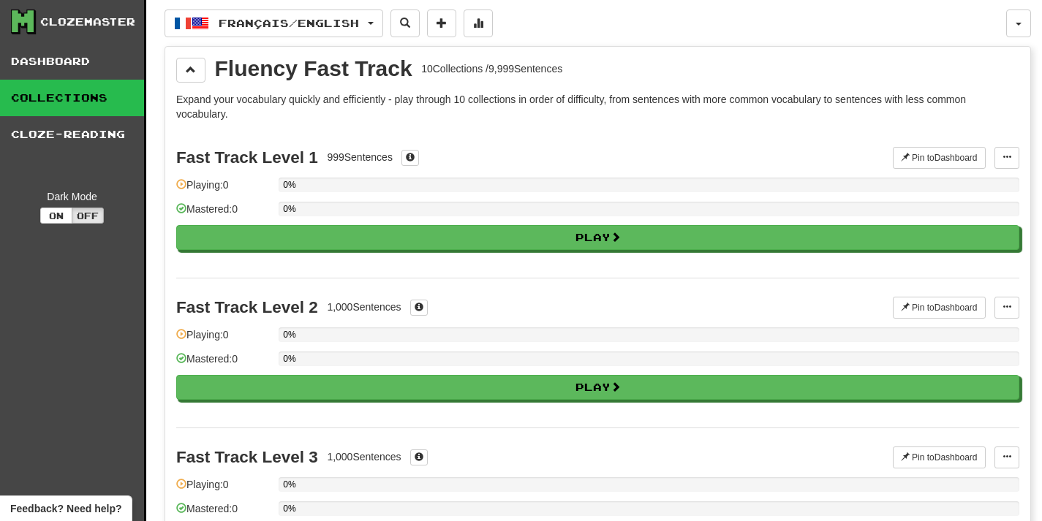
click at [90, 31] on div "Clozemaster" at bounding box center [77, 22] width 133 height 25
click at [91, 16] on div "Clozemaster" at bounding box center [87, 22] width 95 height 15
click at [71, 54] on link "Dashboard" at bounding box center [72, 61] width 144 height 37
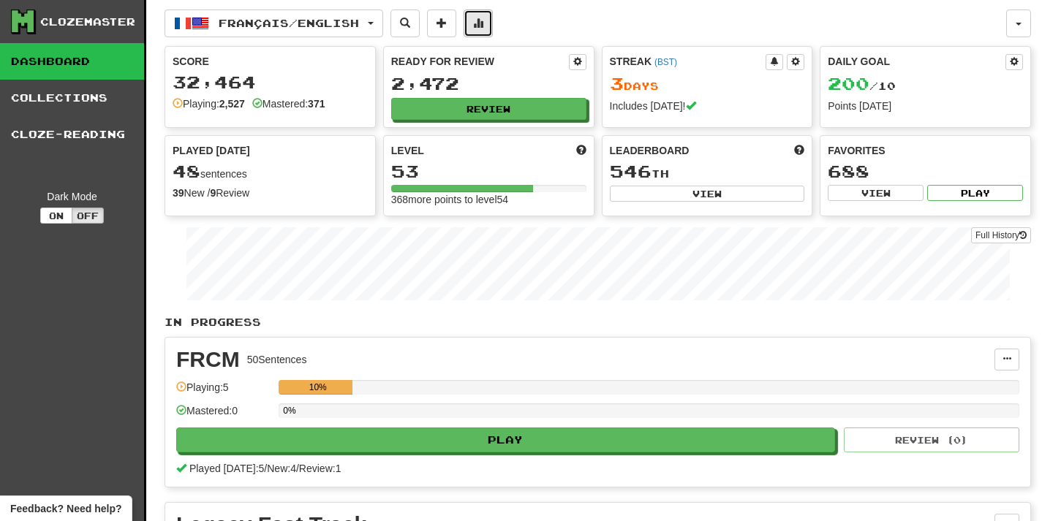
click at [493, 26] on button at bounding box center [477, 24] width 29 height 28
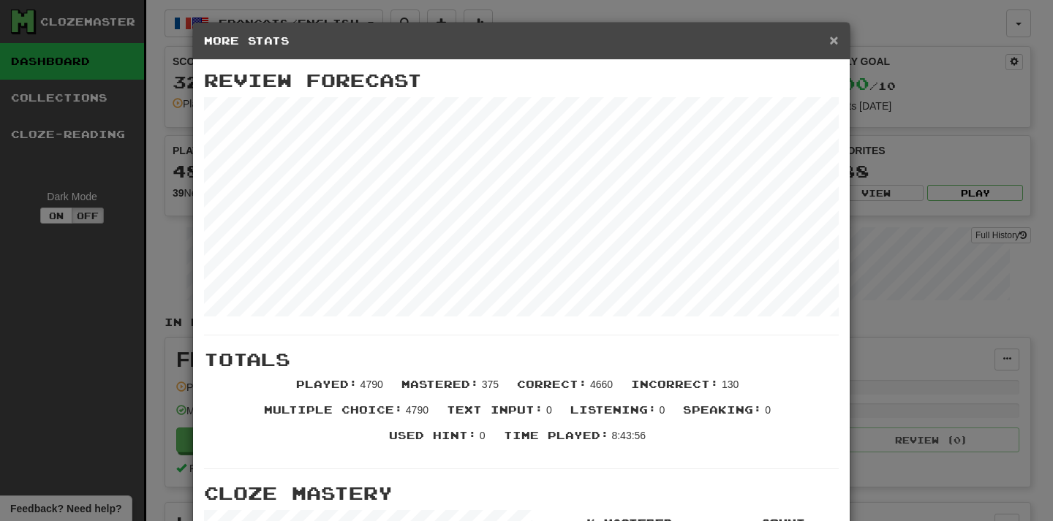
click at [829, 39] on span "×" at bounding box center [833, 39] width 9 height 17
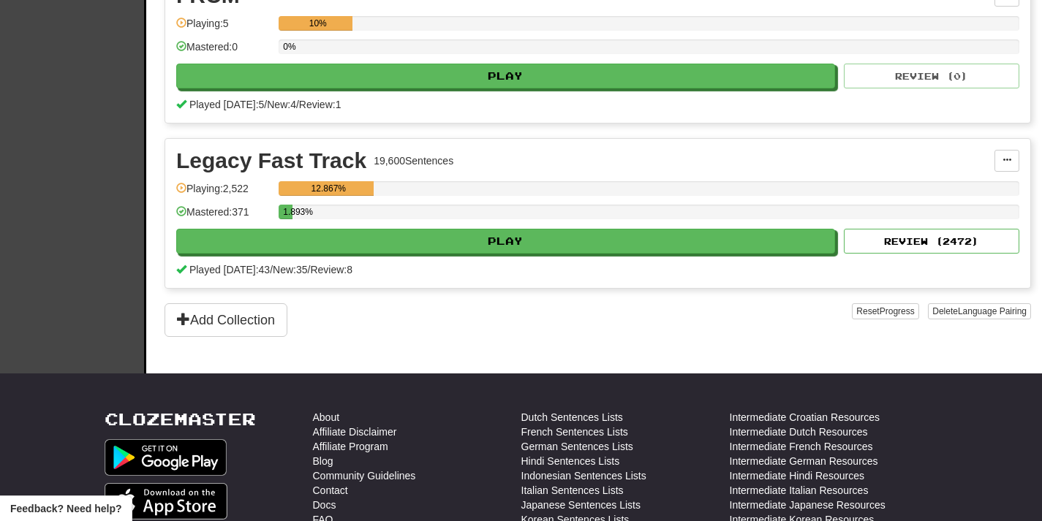
scroll to position [366, 0]
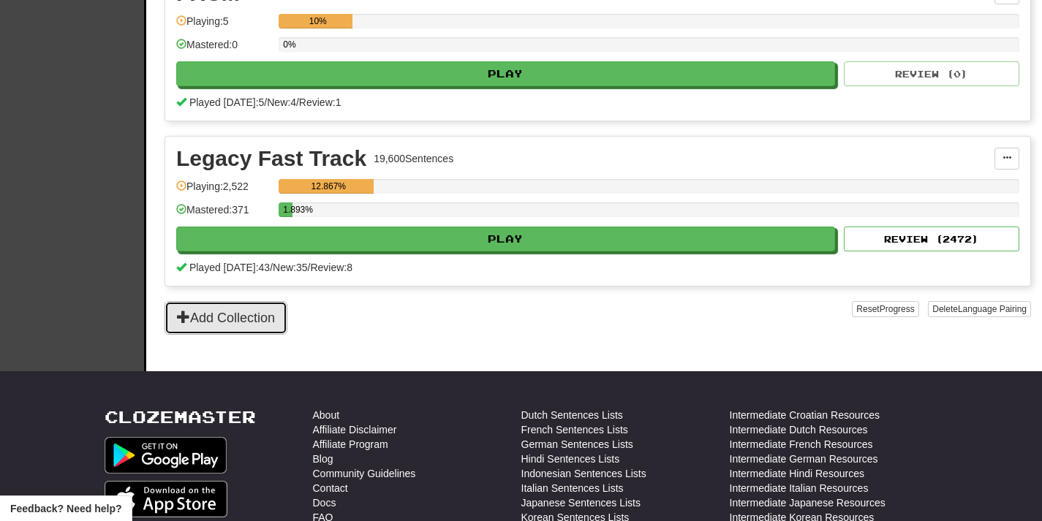
click at [250, 319] on button "Add Collection" at bounding box center [225, 318] width 123 height 34
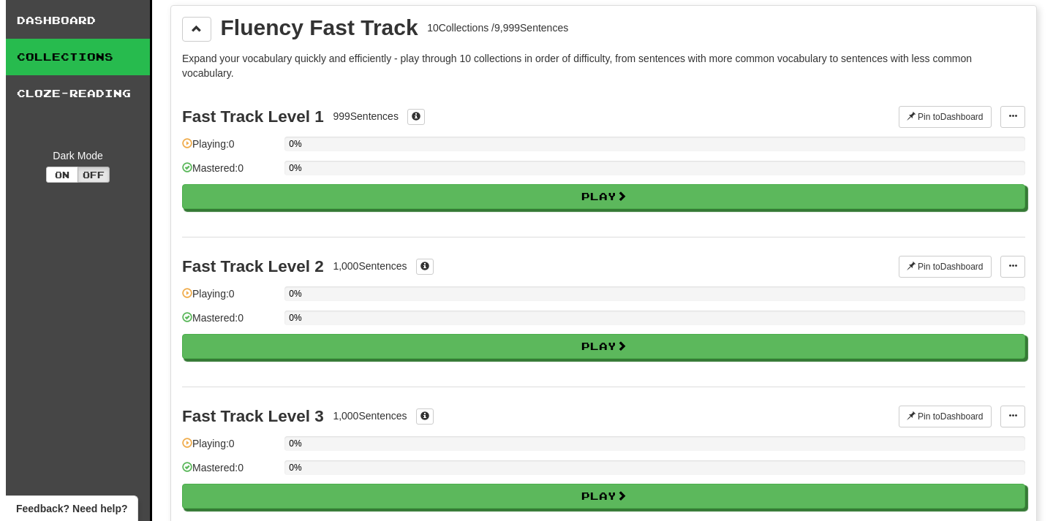
scroll to position [0, 0]
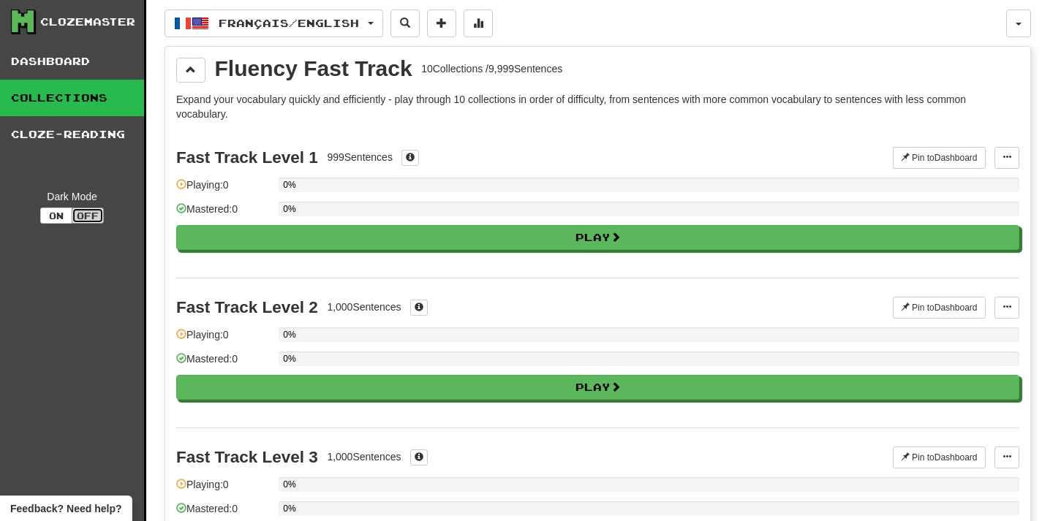
click at [90, 211] on button "Off" at bounding box center [88, 216] width 32 height 16
click at [63, 217] on button "On" at bounding box center [56, 216] width 32 height 16
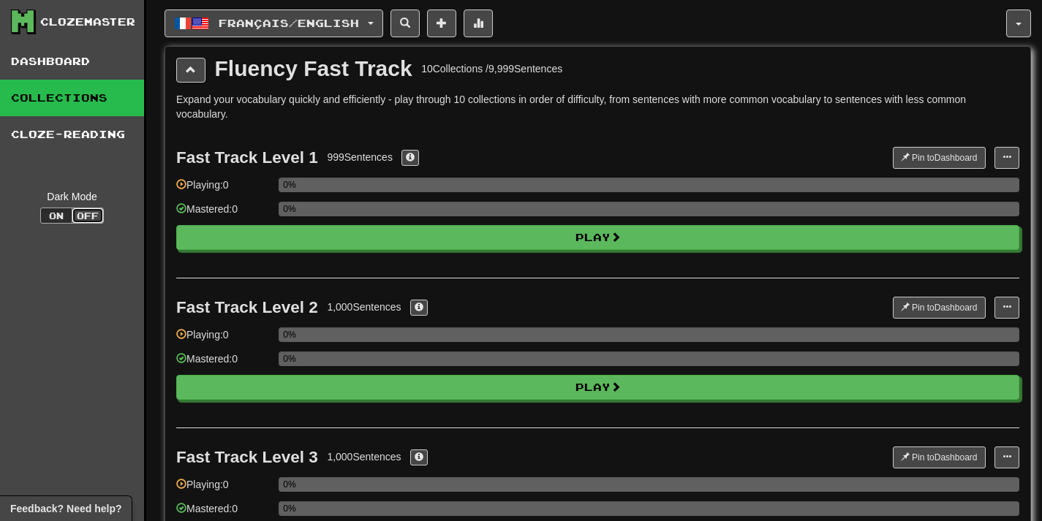
click at [84, 217] on button "Off" at bounding box center [88, 216] width 32 height 16
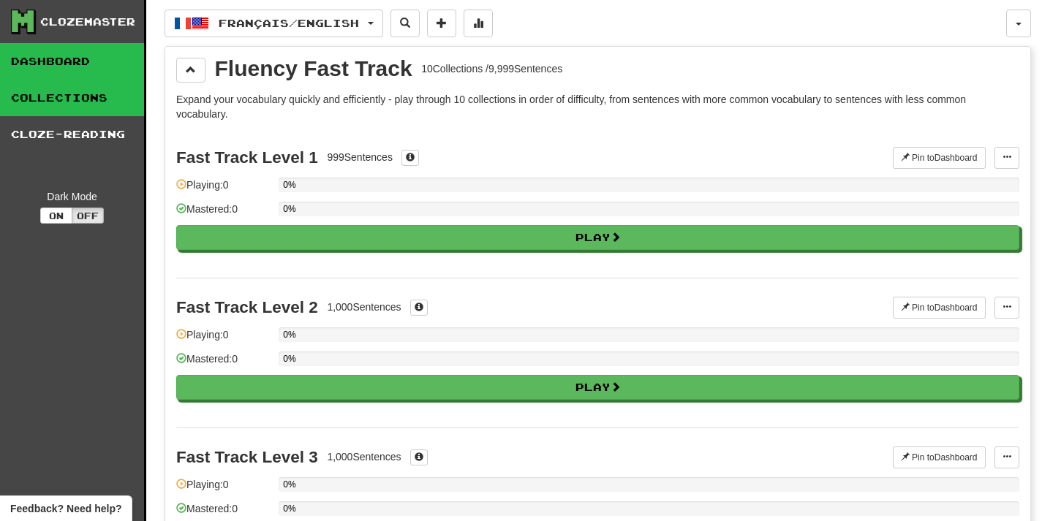
click at [69, 70] on link "Dashboard" at bounding box center [72, 61] width 144 height 37
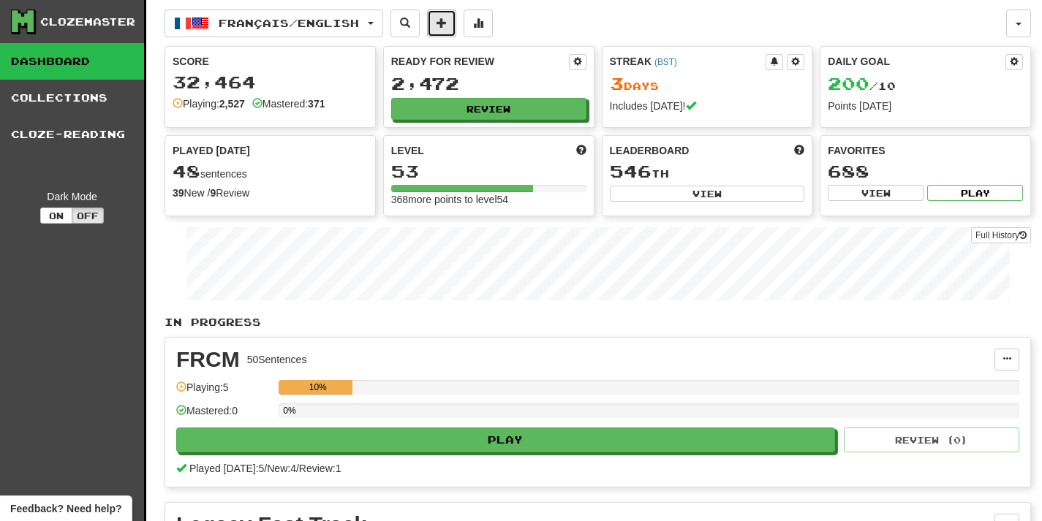
click at [456, 28] on button at bounding box center [441, 24] width 29 height 28
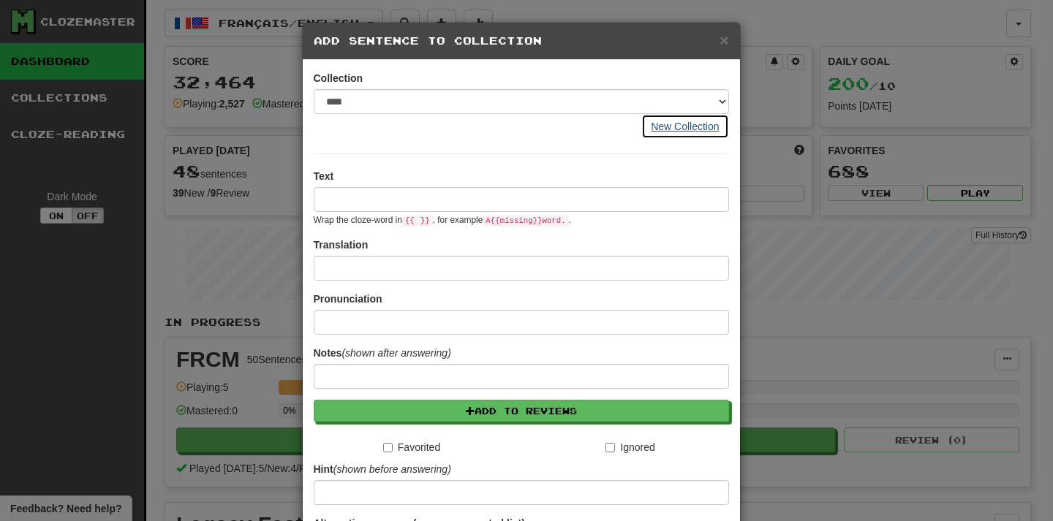
click at [703, 124] on button "New Collection" at bounding box center [684, 126] width 87 height 25
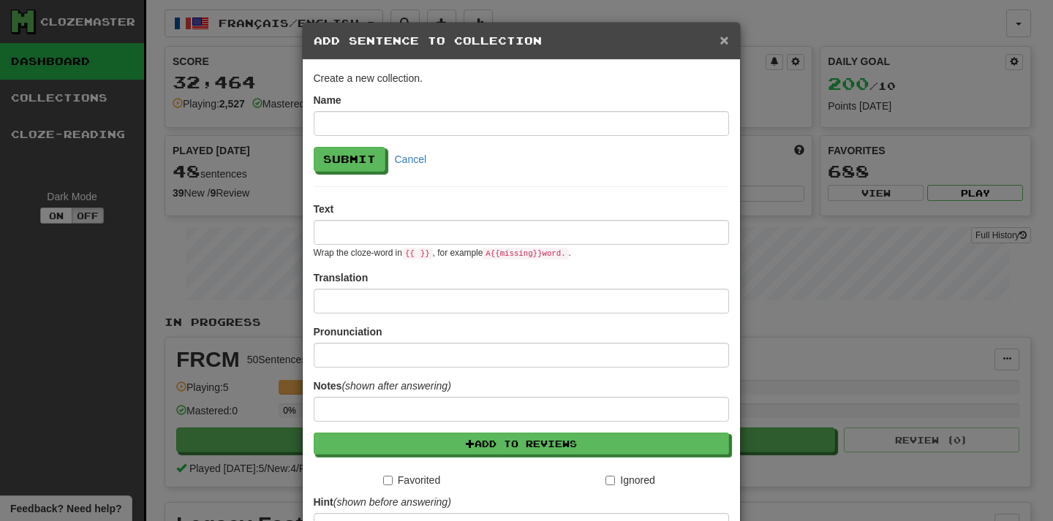
click at [720, 38] on span "×" at bounding box center [723, 39] width 9 height 17
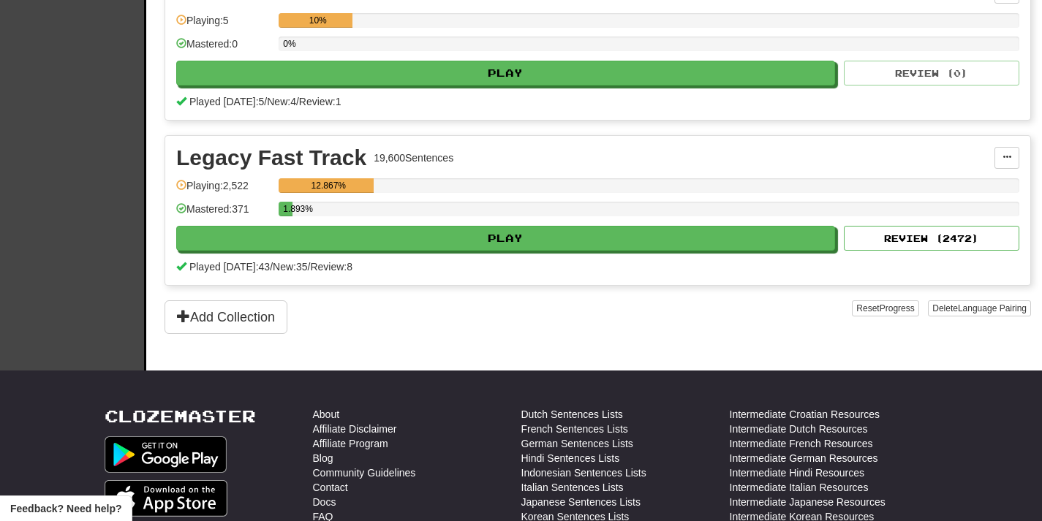
scroll to position [372, 0]
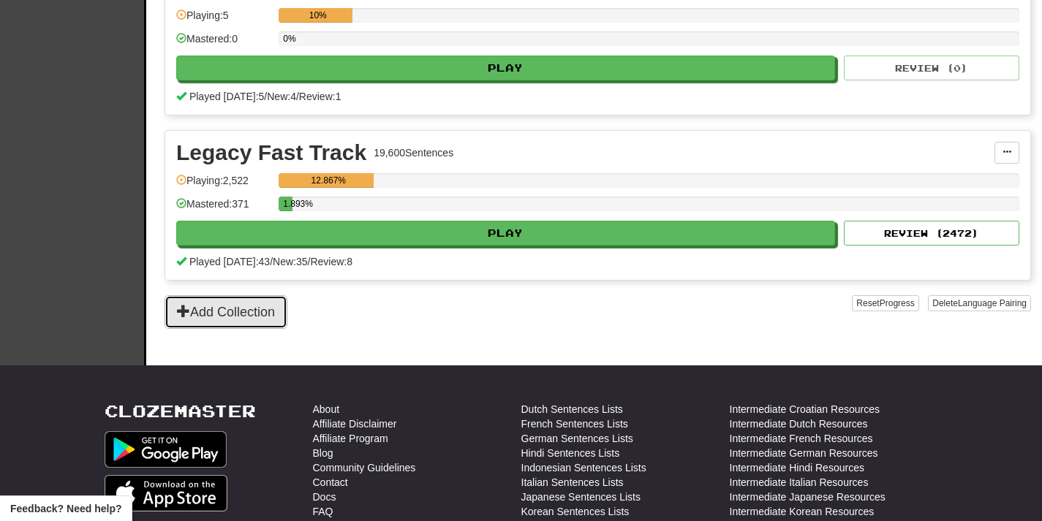
click at [267, 312] on button "Add Collection" at bounding box center [225, 312] width 123 height 34
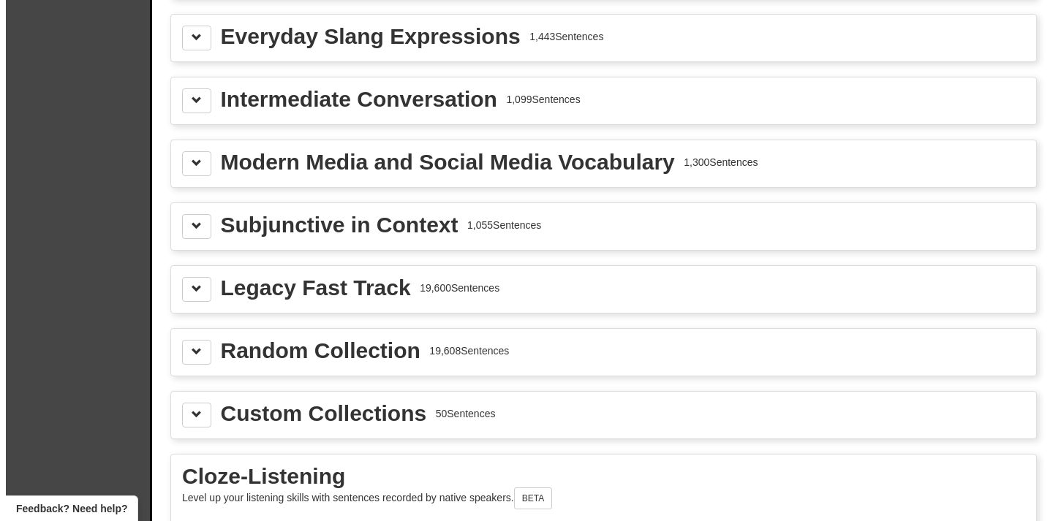
scroll to position [1822, 0]
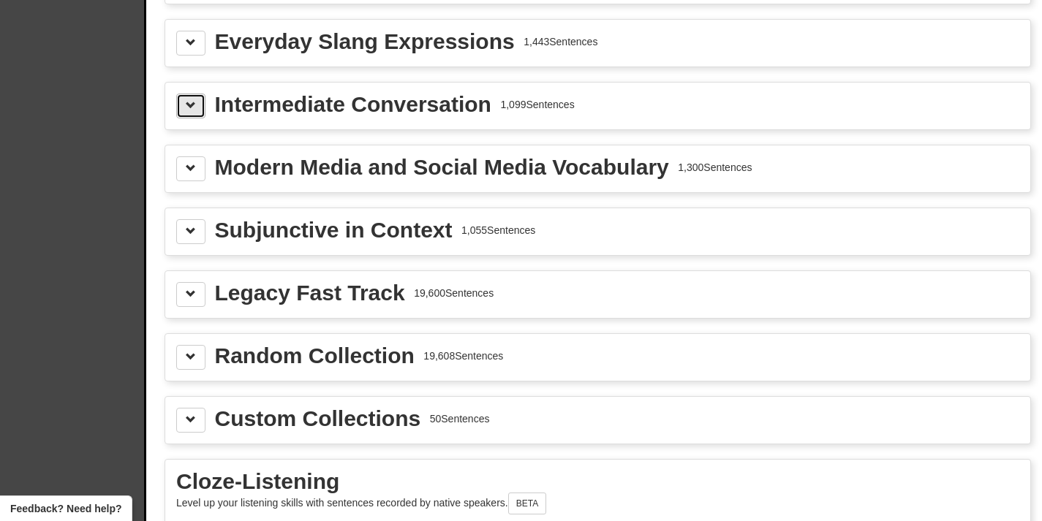
click at [189, 102] on span at bounding box center [191, 105] width 10 height 10
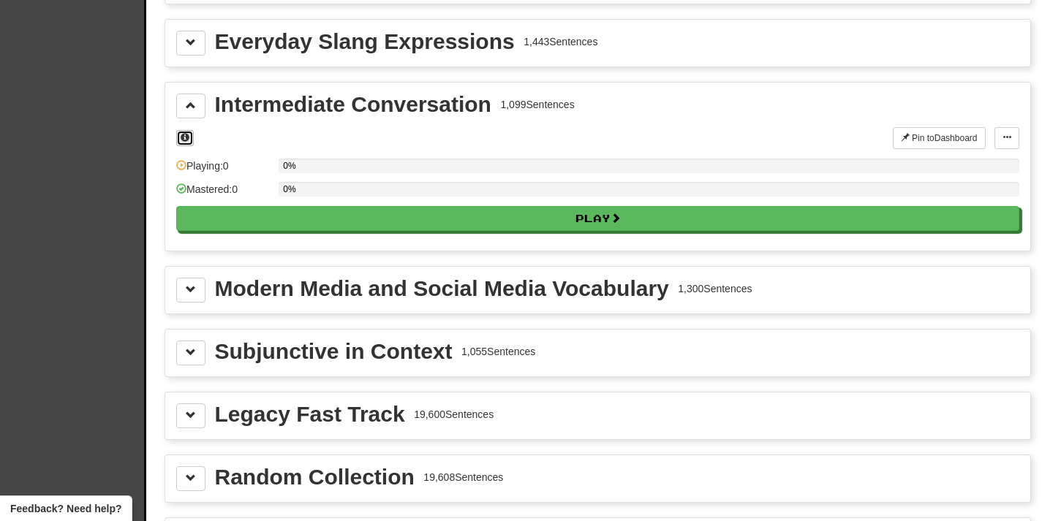
click at [189, 139] on span at bounding box center [185, 137] width 9 height 9
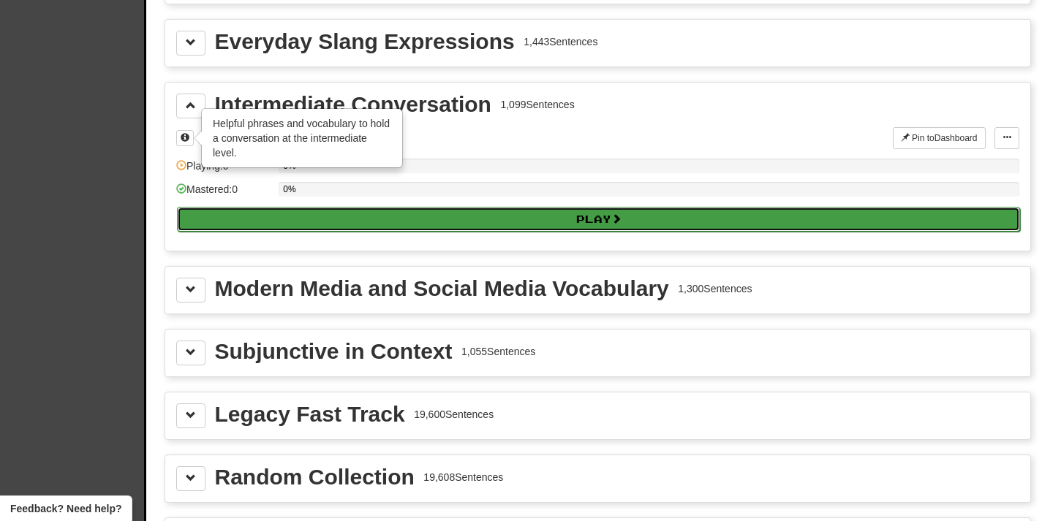
click at [816, 219] on button "Play" at bounding box center [598, 219] width 843 height 25
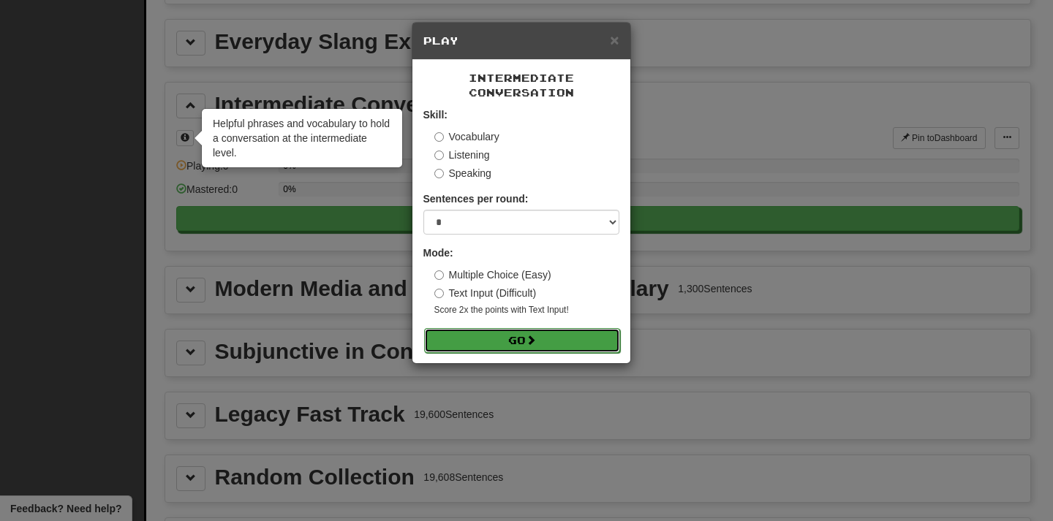
click at [507, 344] on button "Go" at bounding box center [522, 340] width 196 height 25
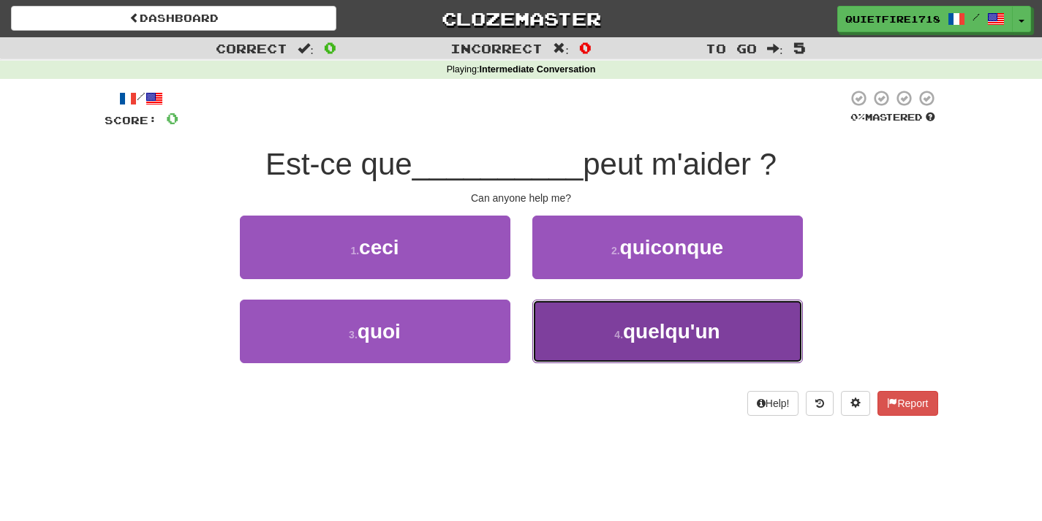
click at [656, 334] on span "quelqu'un" at bounding box center [671, 331] width 97 height 23
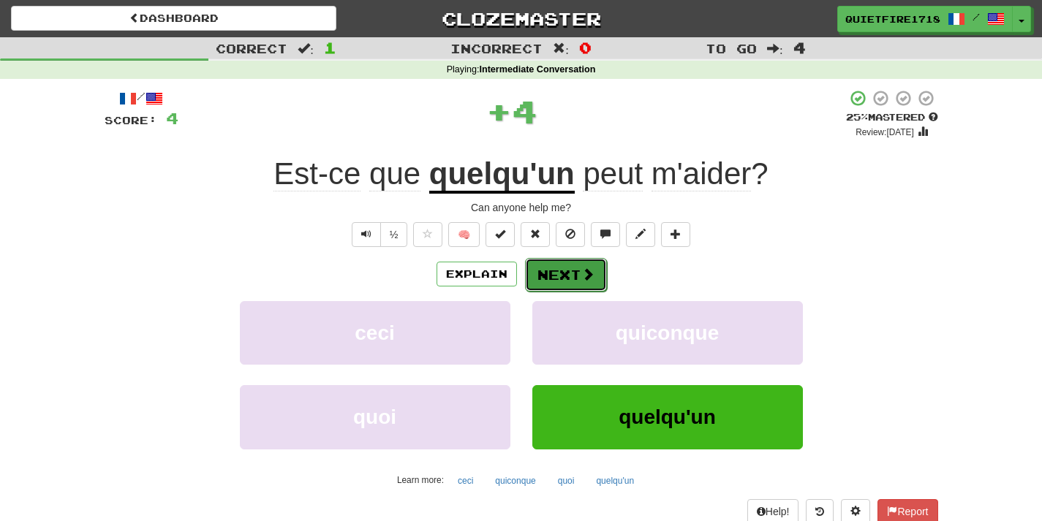
click at [581, 270] on span at bounding box center [587, 274] width 13 height 13
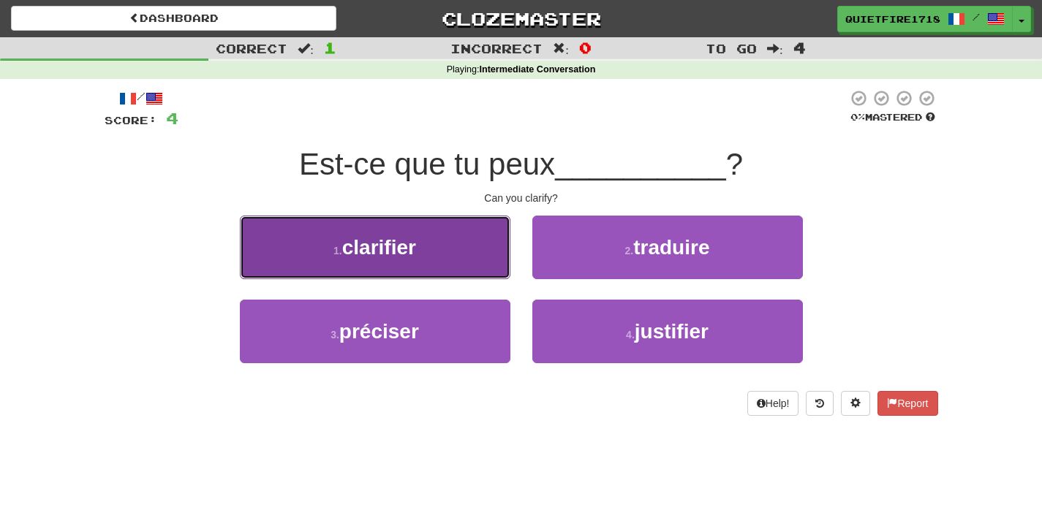
click at [482, 261] on button "1 . clarifier" at bounding box center [375, 248] width 270 height 64
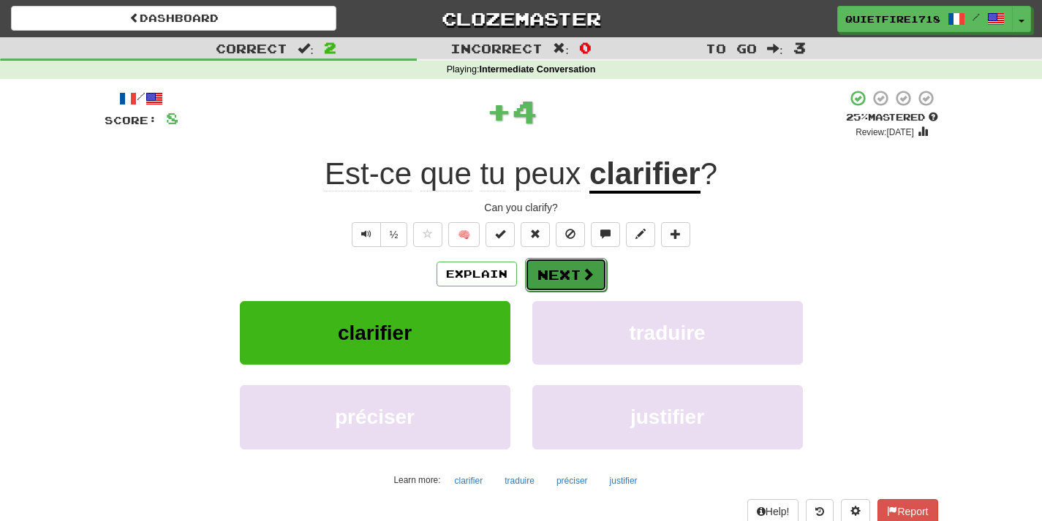
click at [578, 273] on button "Next" at bounding box center [566, 275] width 82 height 34
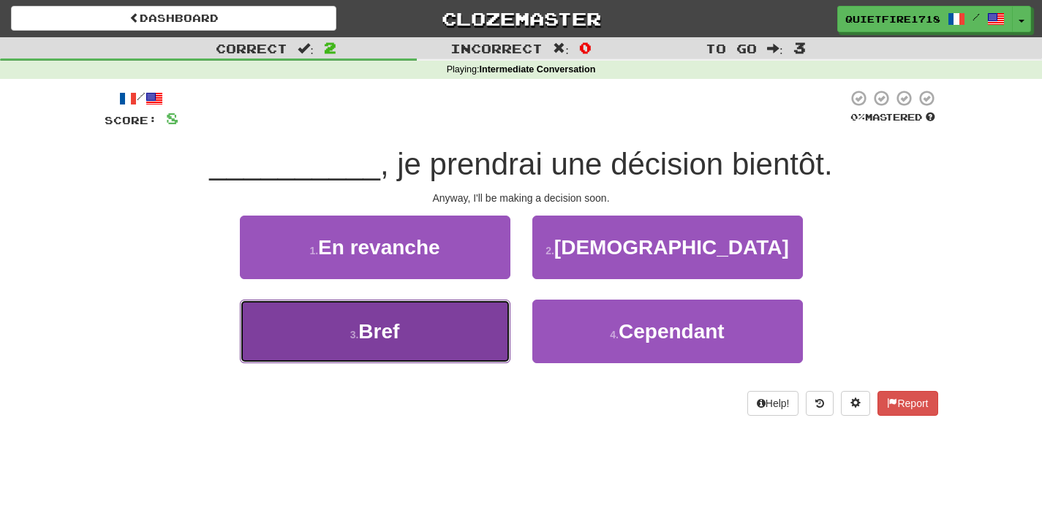
click at [468, 328] on button "3 . Bref" at bounding box center [375, 332] width 270 height 64
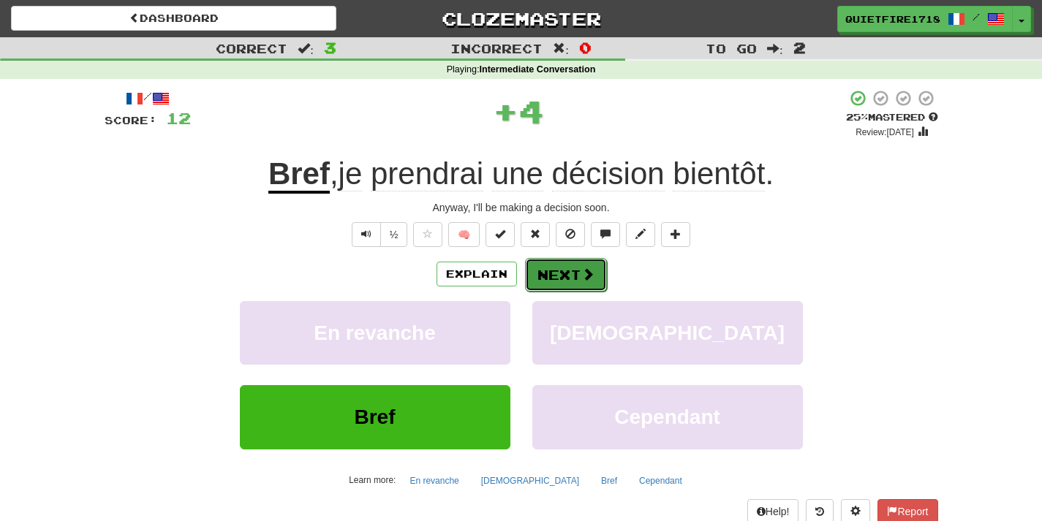
click at [573, 277] on button "Next" at bounding box center [566, 275] width 82 height 34
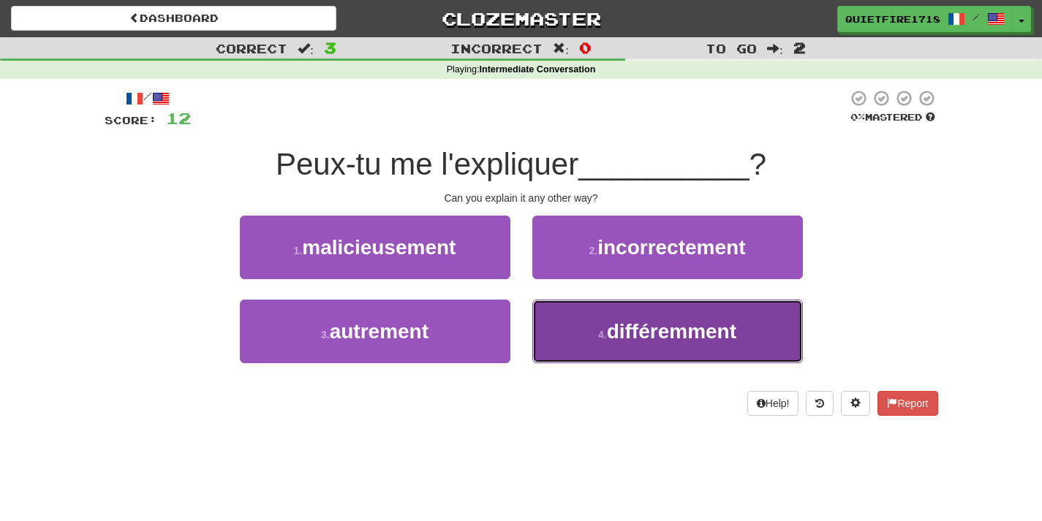
click at [587, 319] on button "4 . différemment" at bounding box center [667, 332] width 270 height 64
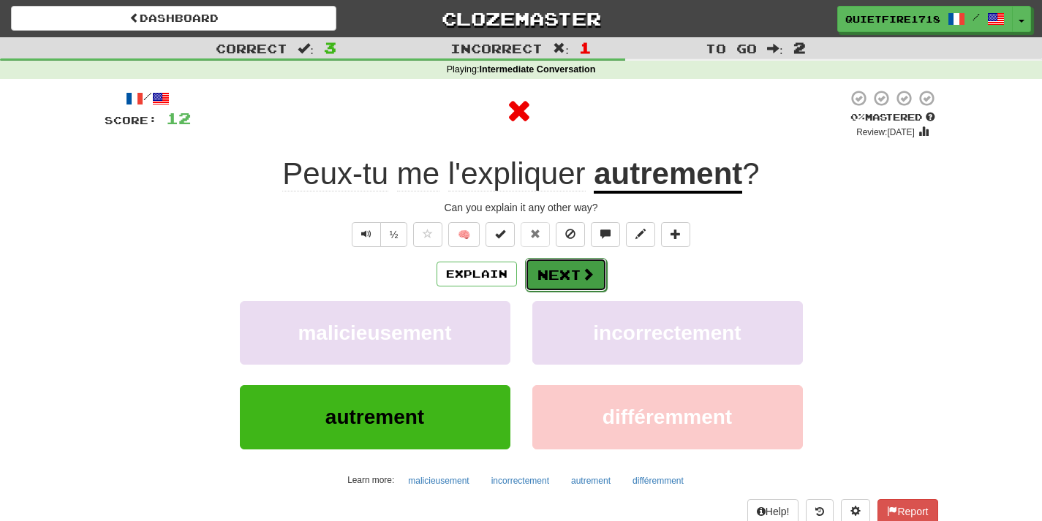
click at [578, 272] on button "Next" at bounding box center [566, 275] width 82 height 34
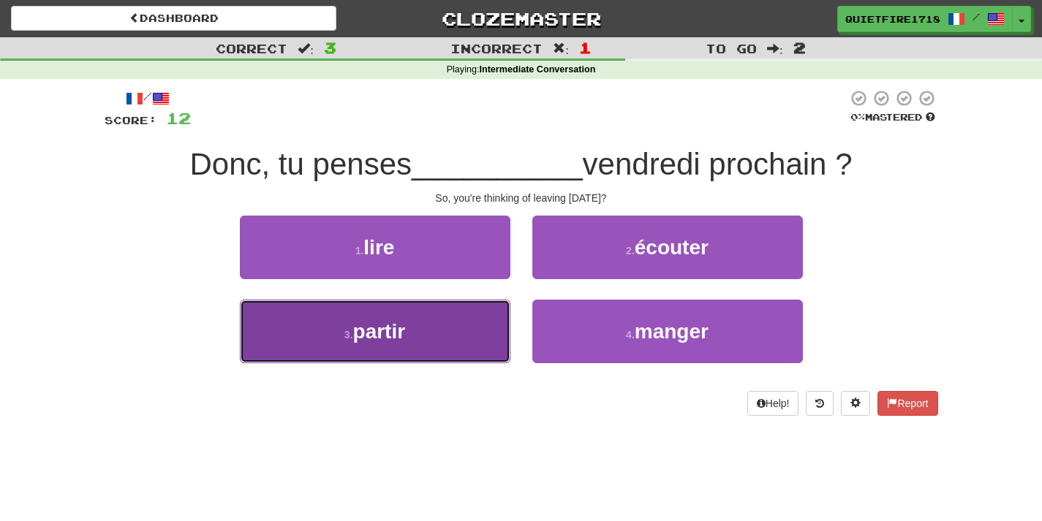
click at [472, 324] on button "3 . partir" at bounding box center [375, 332] width 270 height 64
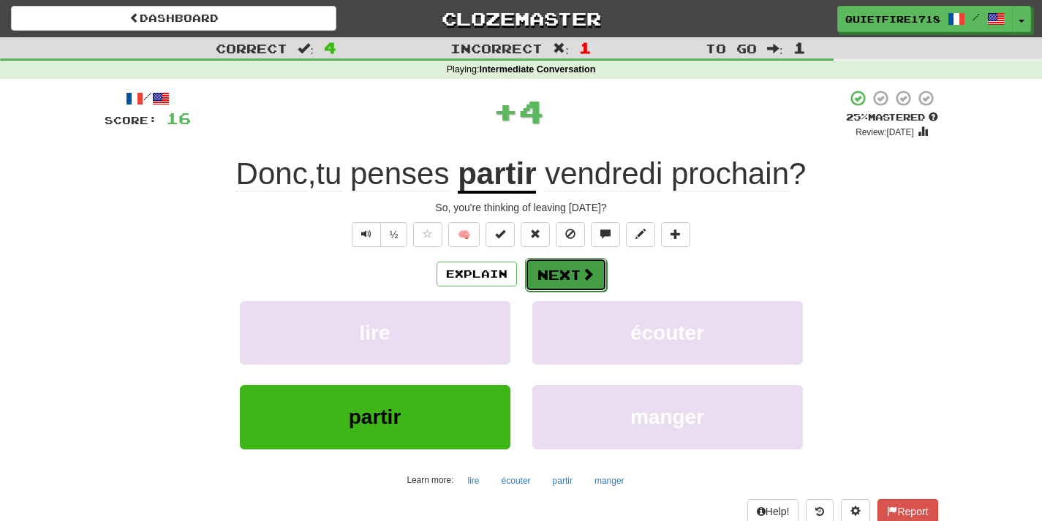
click at [564, 281] on button "Next" at bounding box center [566, 275] width 82 height 34
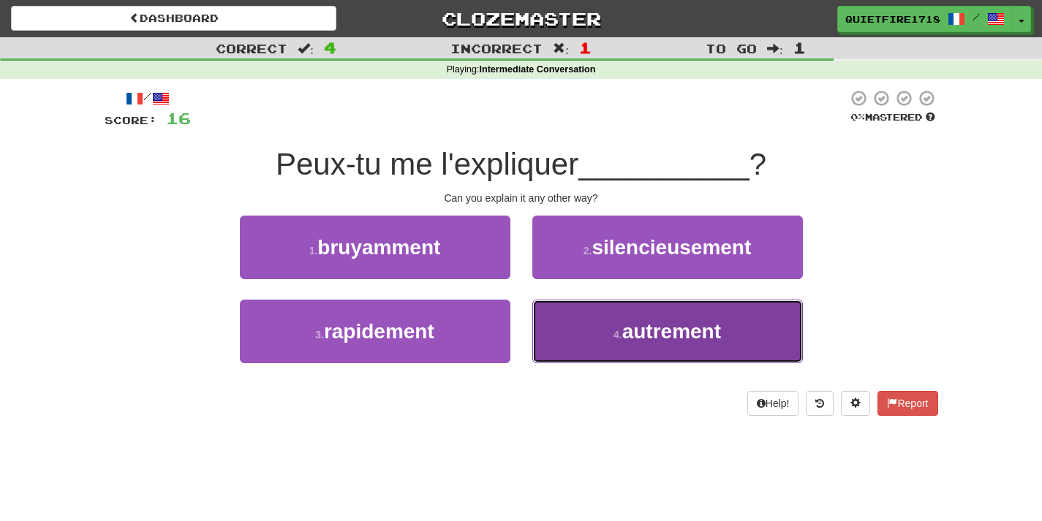
click at [594, 357] on button "4 . autrement" at bounding box center [667, 332] width 270 height 64
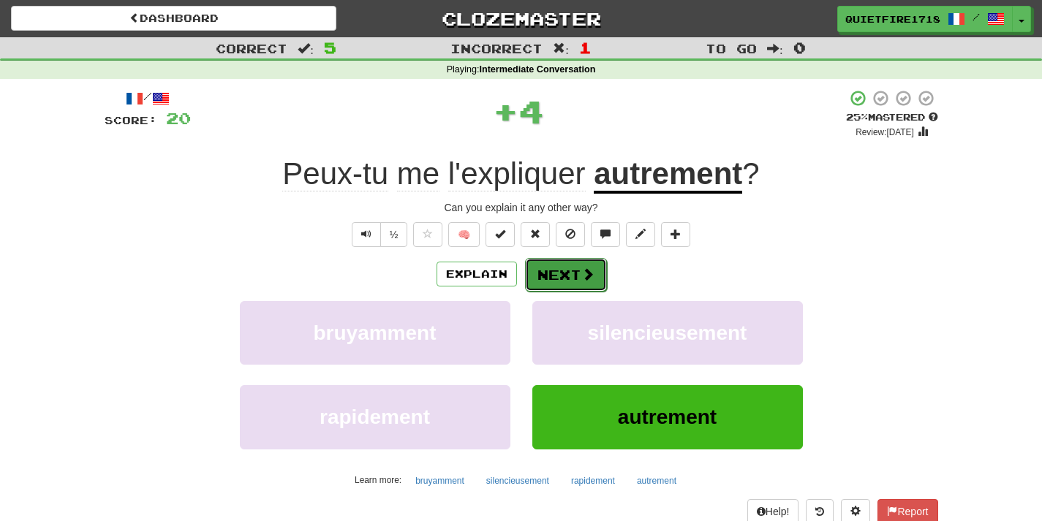
click at [560, 279] on button "Next" at bounding box center [566, 275] width 82 height 34
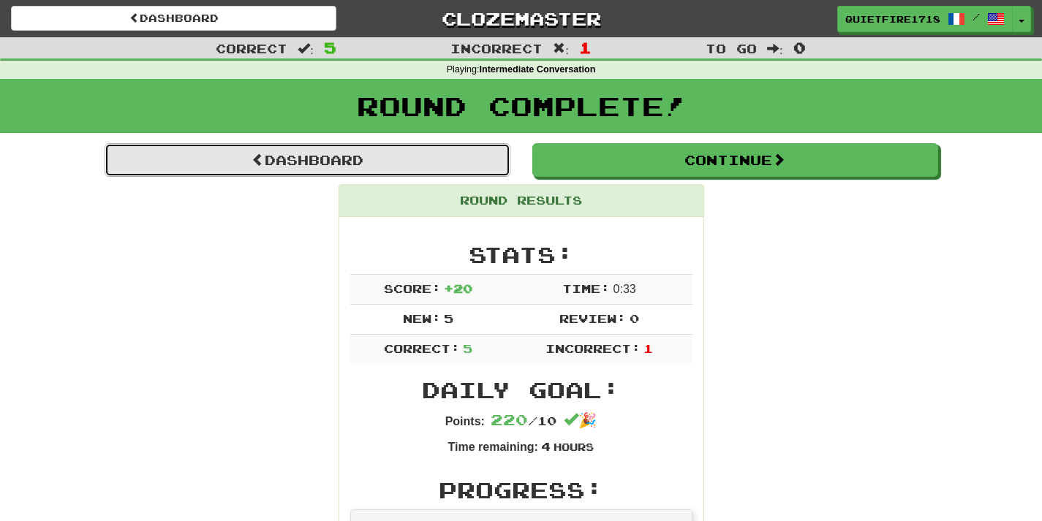
click at [295, 153] on link "Dashboard" at bounding box center [308, 160] width 406 height 34
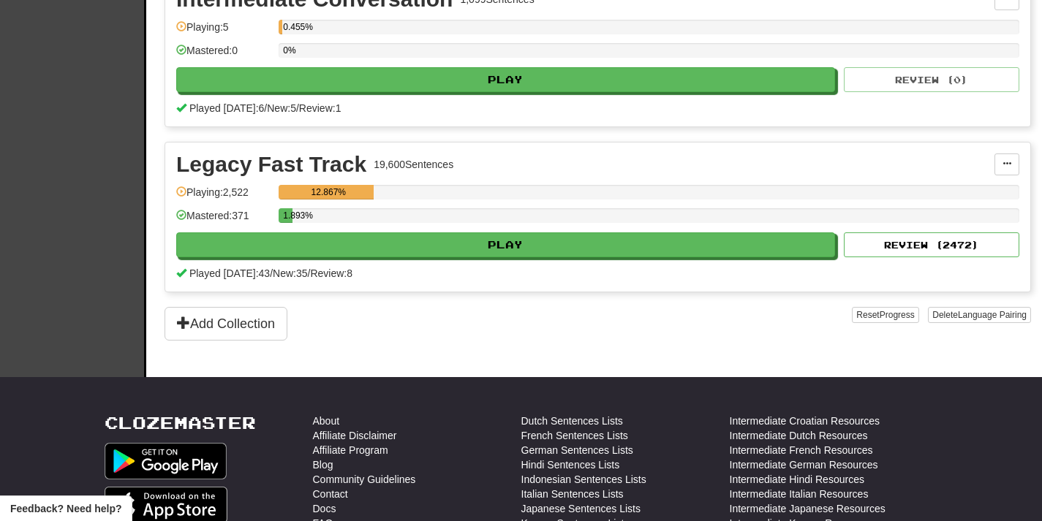
scroll to position [493, 0]
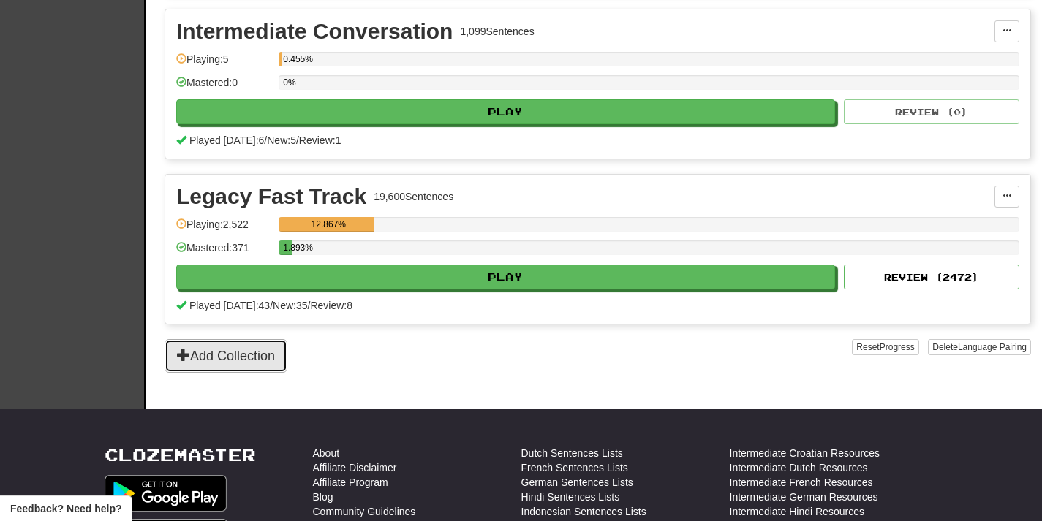
click at [286, 357] on button "Add Collection" at bounding box center [225, 356] width 123 height 34
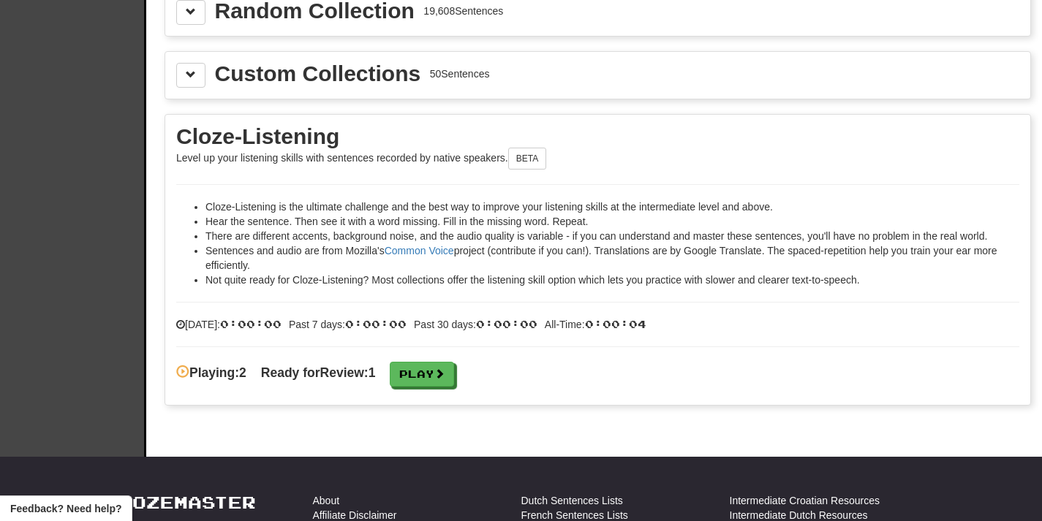
scroll to position [2168, 0]
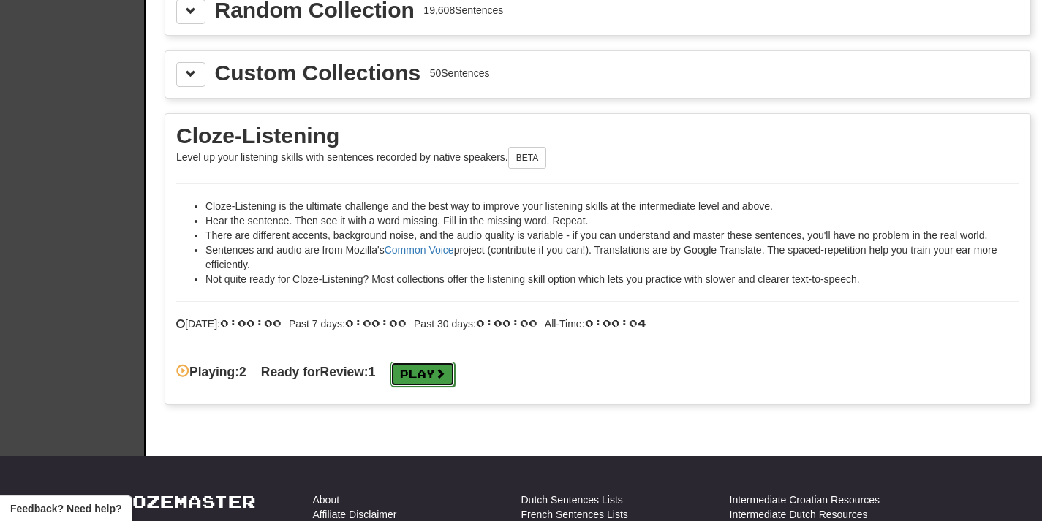
click at [436, 369] on link "Play" at bounding box center [422, 374] width 64 height 25
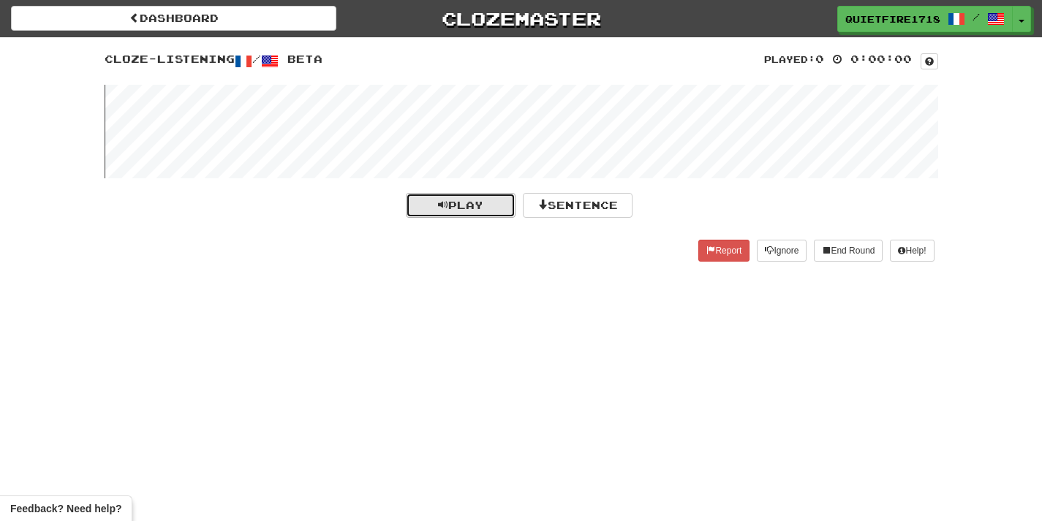
click at [445, 205] on span "Play" at bounding box center [460, 205] width 45 height 12
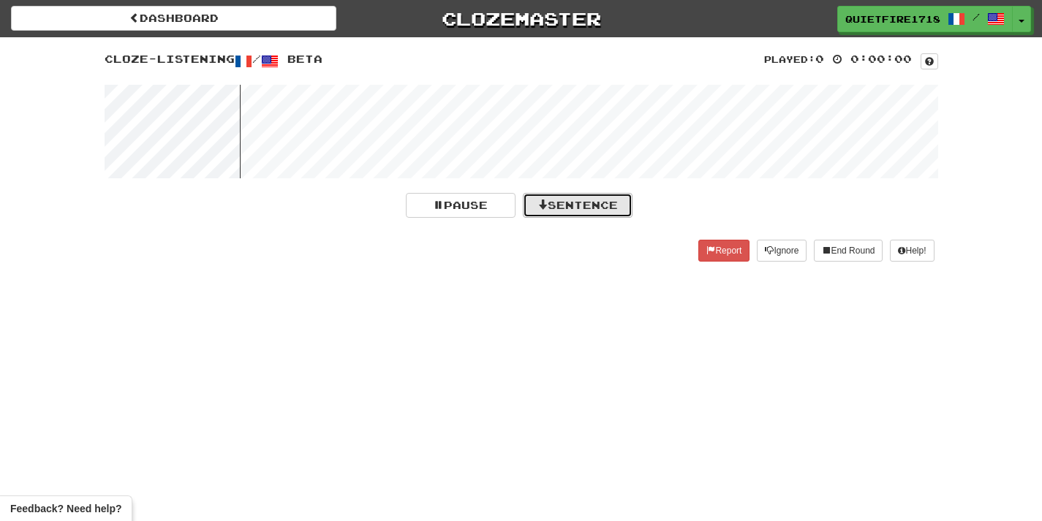
click at [545, 213] on button "Sentence" at bounding box center [578, 205] width 110 height 25
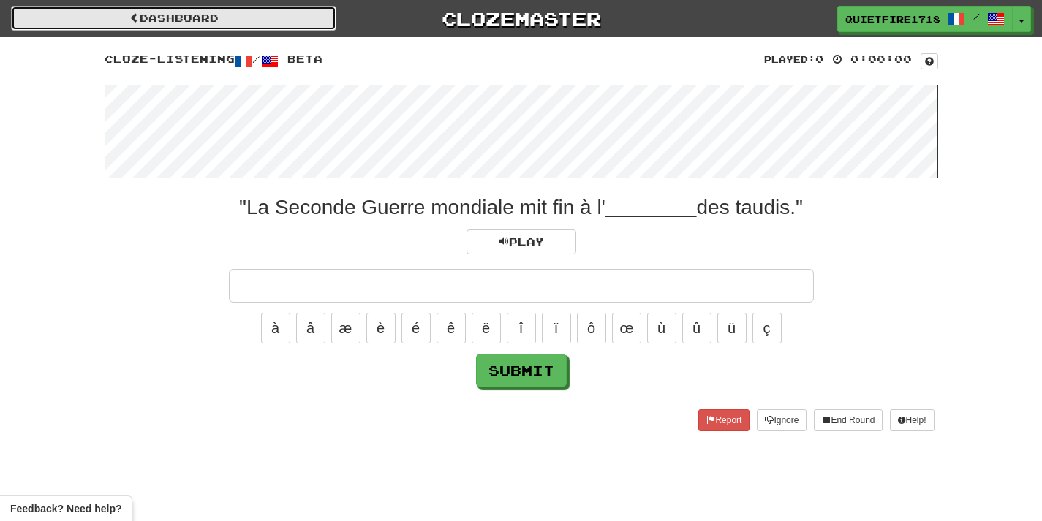
click at [96, 13] on link "Dashboard" at bounding box center [173, 18] width 325 height 25
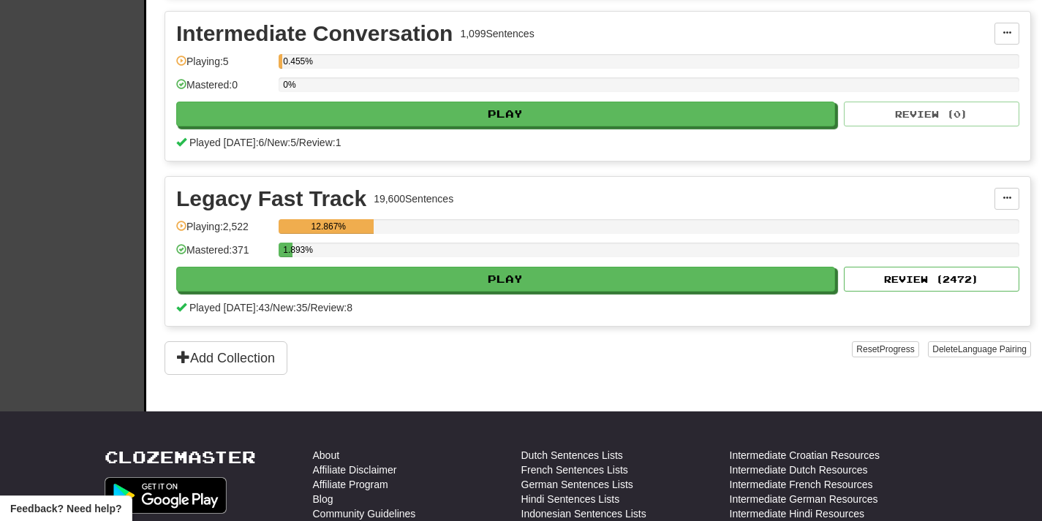
scroll to position [493, 0]
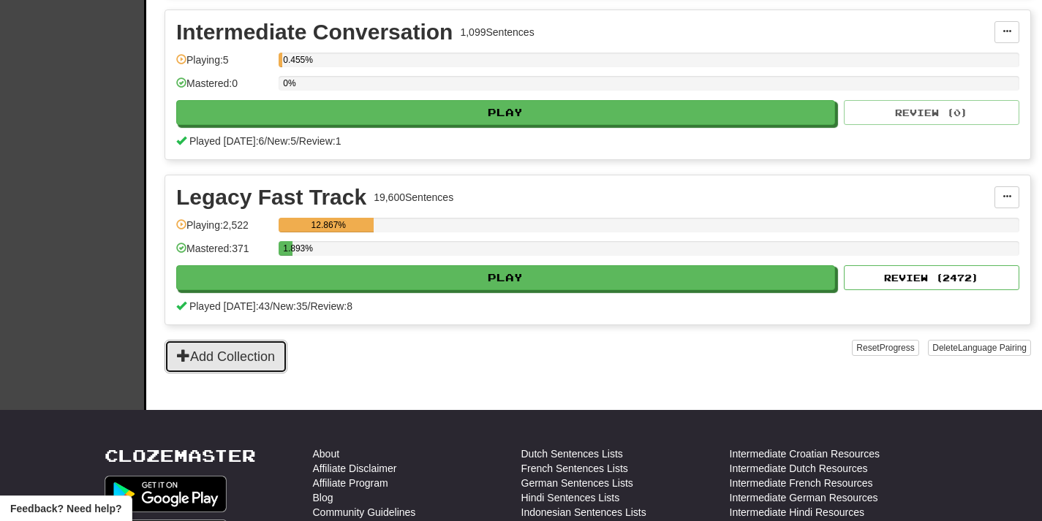
click at [261, 356] on button "Add Collection" at bounding box center [225, 357] width 123 height 34
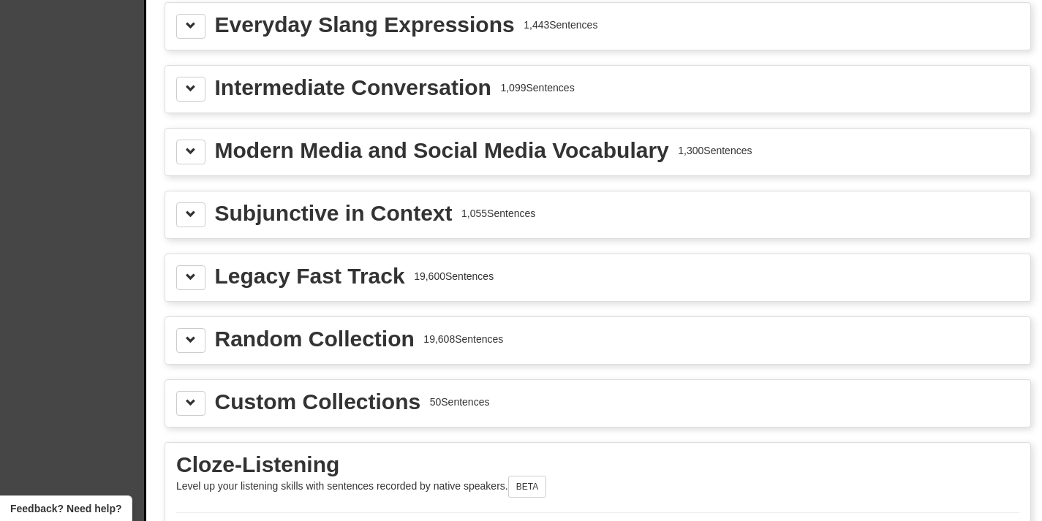
scroll to position [1838, 0]
click at [192, 398] on span at bounding box center [191, 403] width 10 height 10
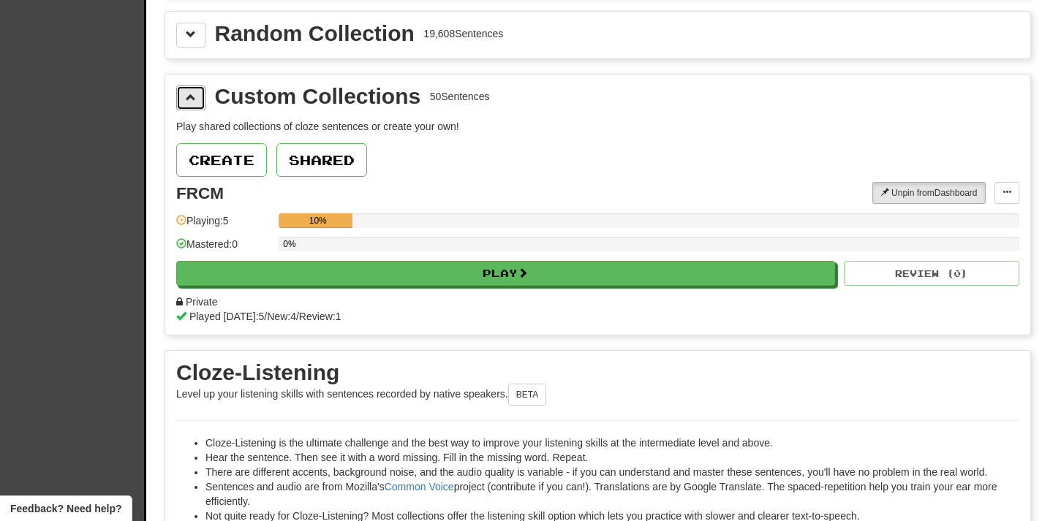
scroll to position [2145, 0]
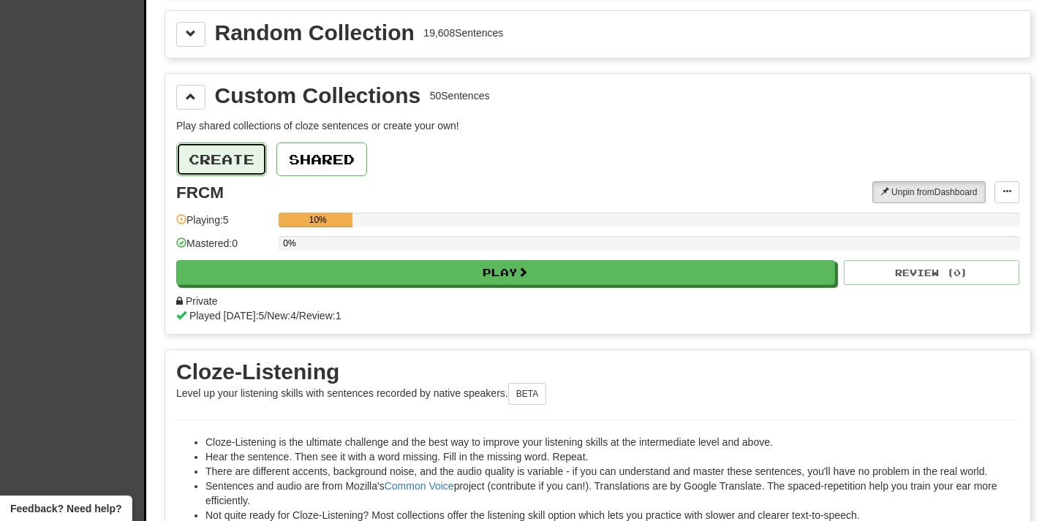
click at [236, 151] on button "Create" at bounding box center [221, 160] width 91 height 34
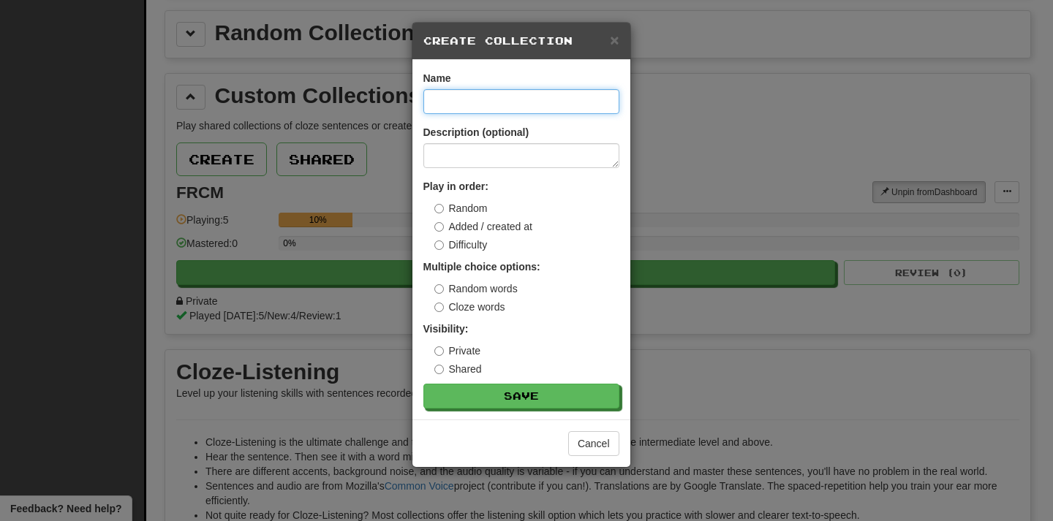
click at [565, 100] on input at bounding box center [521, 101] width 196 height 25
type input "****"
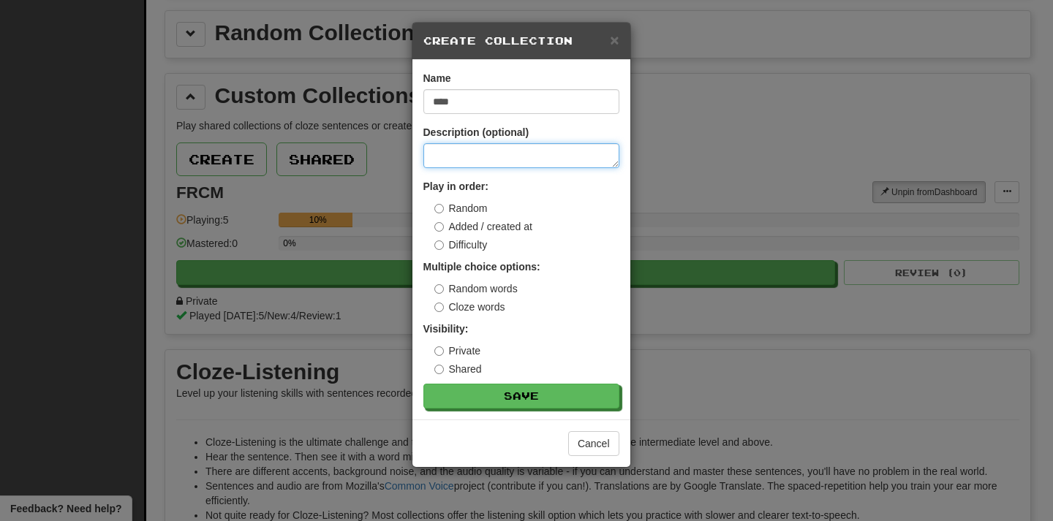
click at [539, 149] on textarea at bounding box center [521, 155] width 196 height 25
click at [540, 161] on textarea at bounding box center [521, 155] width 196 height 25
click at [724, 224] on div "× Create Collection Name **** Description (optional) Play in order: Random Adde…" at bounding box center [526, 260] width 1053 height 521
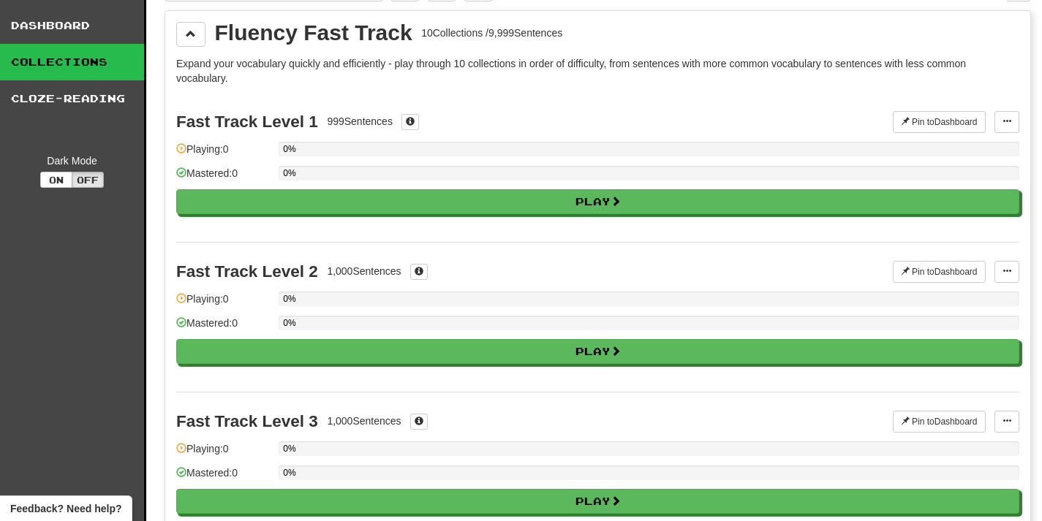
scroll to position [0, 0]
